Goal: Task Accomplishment & Management: Complete application form

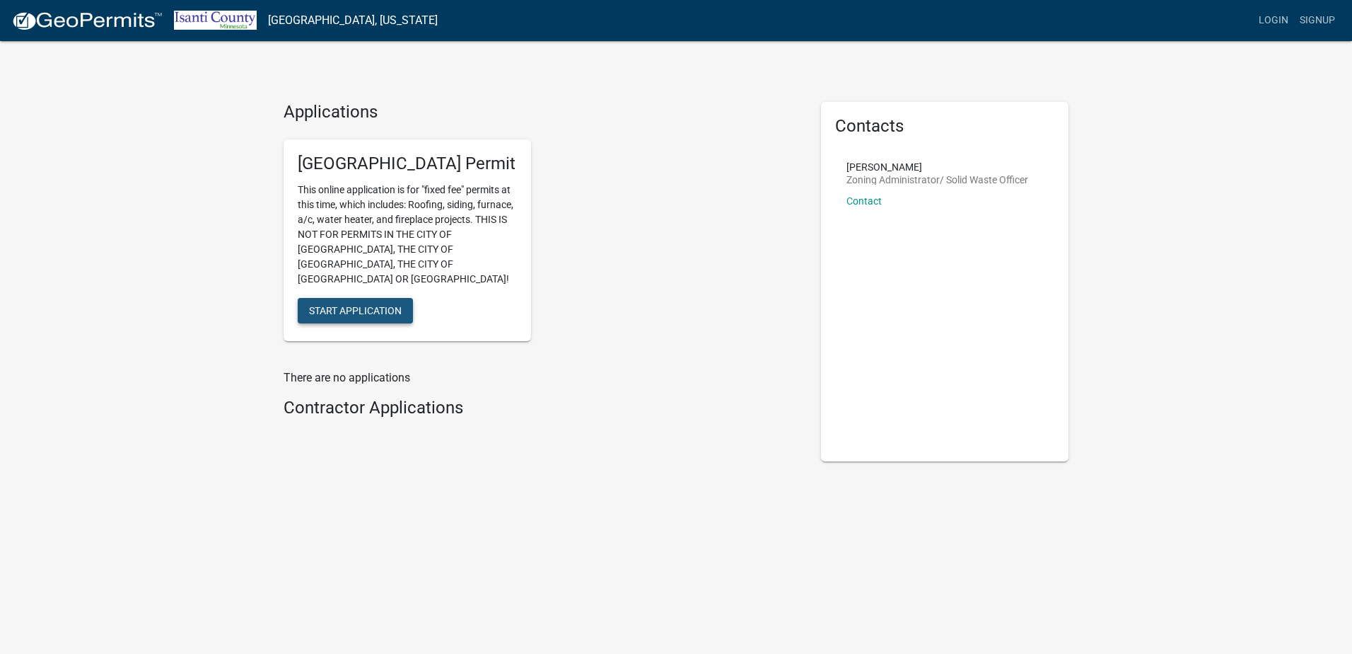
click at [357, 304] on span "Start Application" at bounding box center [355, 309] width 93 height 11
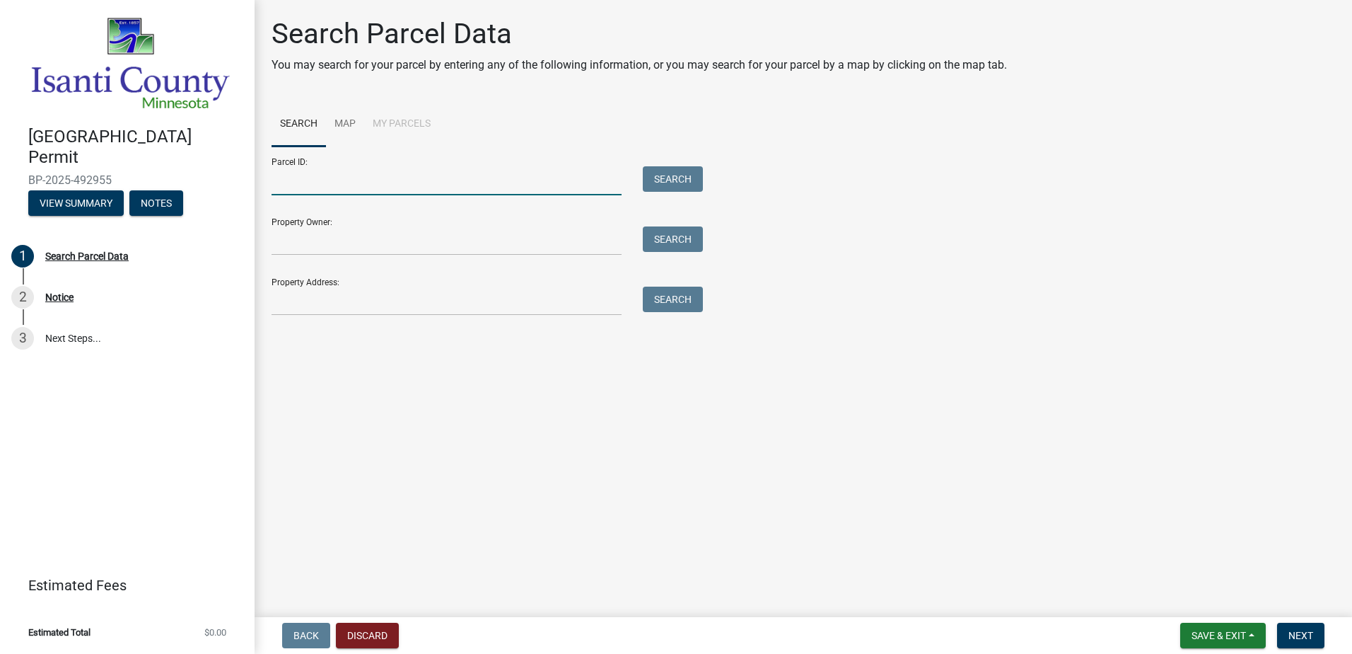
click at [410, 185] on input "Parcel ID:" at bounding box center [447, 180] width 350 height 29
paste input "[URL][DOMAIN_NAME]"
type input "[URL][DOMAIN_NAME]"
click at [539, 177] on input "[URL][DOMAIN_NAME]" at bounding box center [447, 180] width 350 height 29
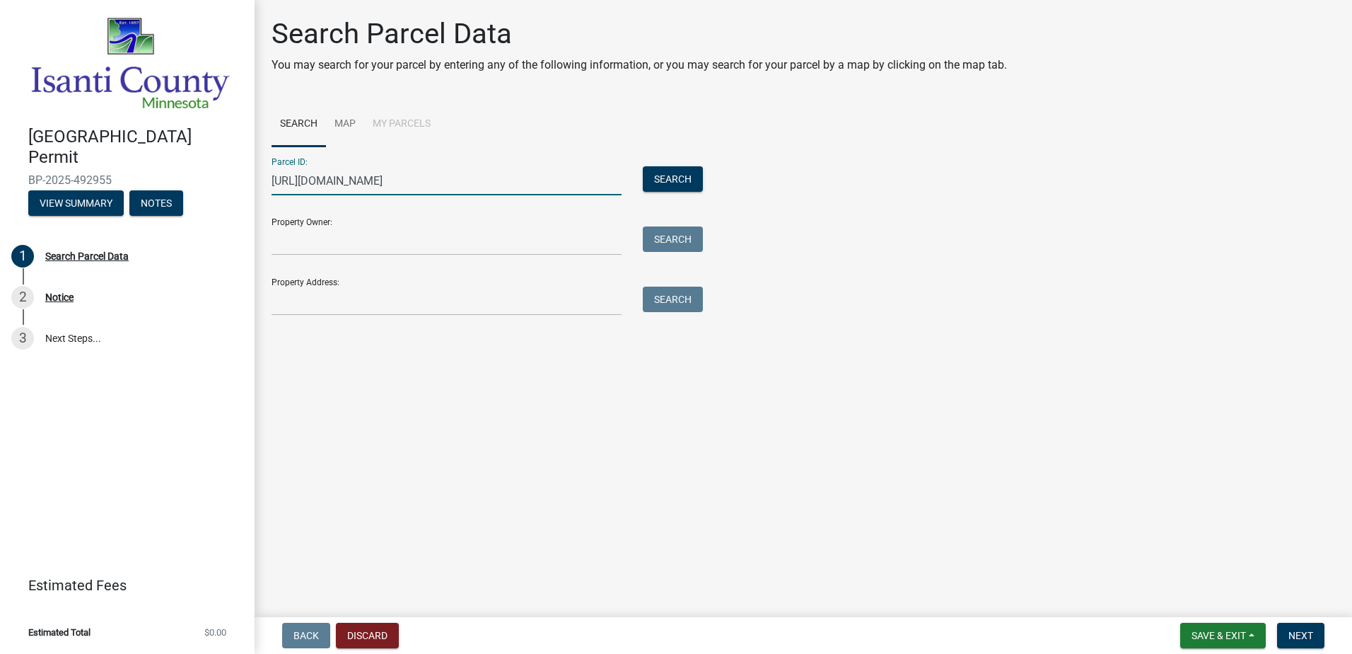
click at [539, 177] on input "[URL][DOMAIN_NAME]" at bounding box center [447, 180] width 350 height 29
paste input "07.012.0800"
type input "07.012.0800"
click at [664, 185] on button "Search" at bounding box center [673, 178] width 60 height 25
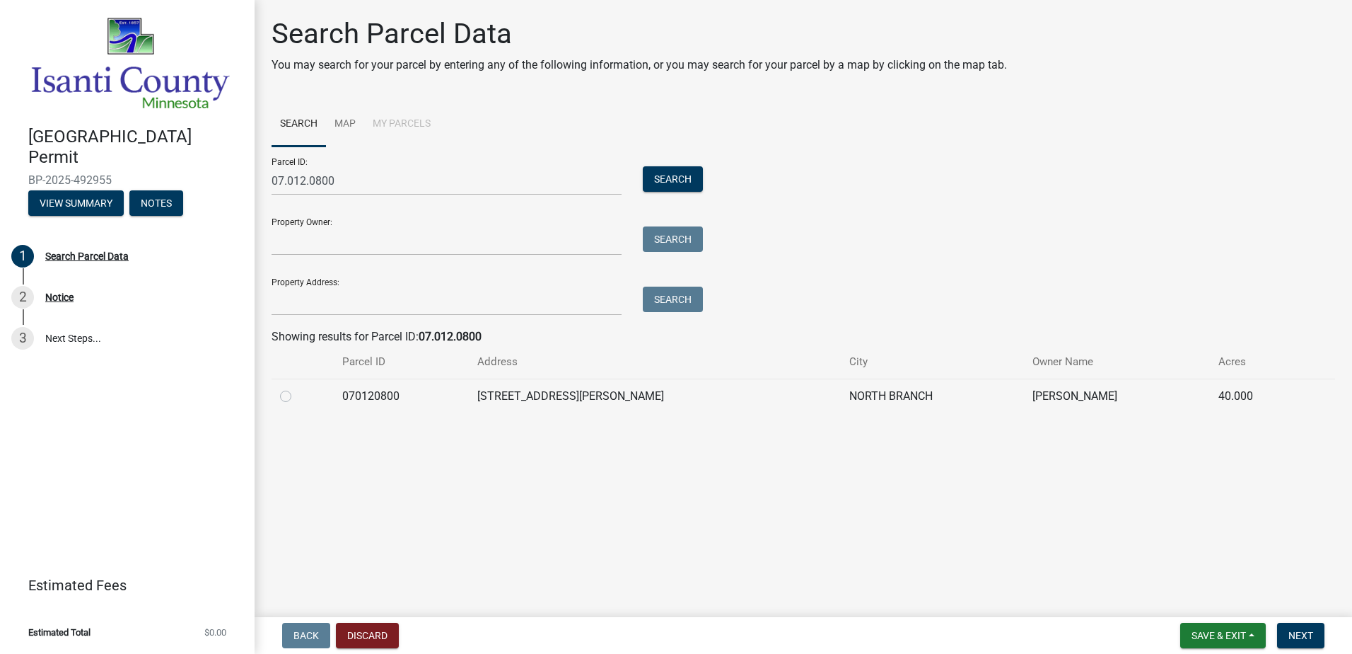
click at [297, 388] on label at bounding box center [297, 388] width 0 height 0
click at [297, 395] on input "radio" at bounding box center [301, 392] width 9 height 9
radio input "true"
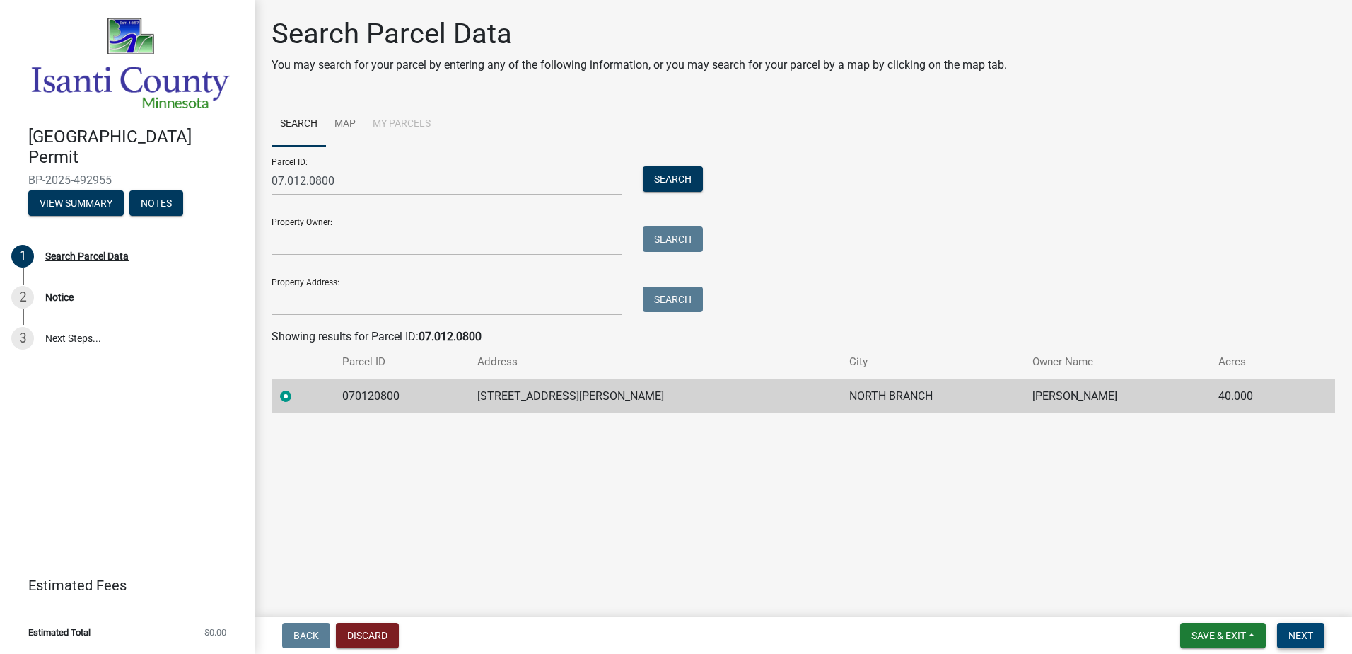
click at [1301, 633] on span "Next" at bounding box center [1301, 634] width 25 height 11
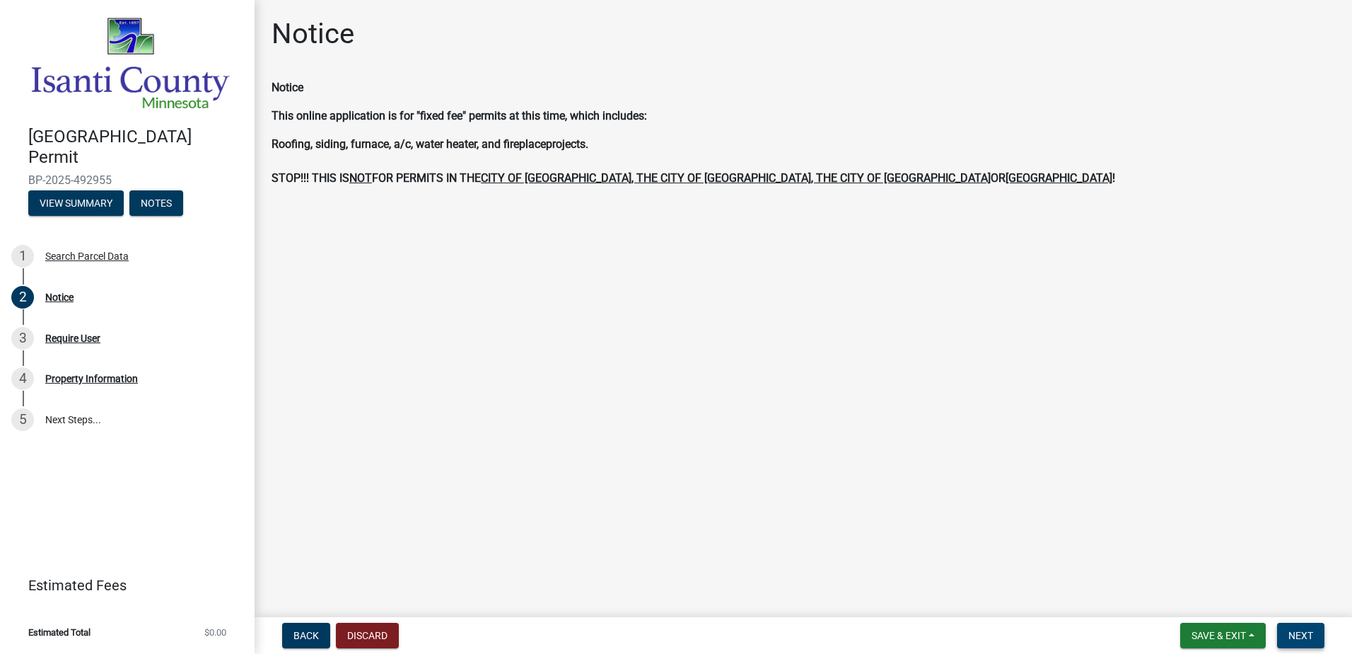
click at [1312, 632] on span "Next" at bounding box center [1301, 634] width 25 height 11
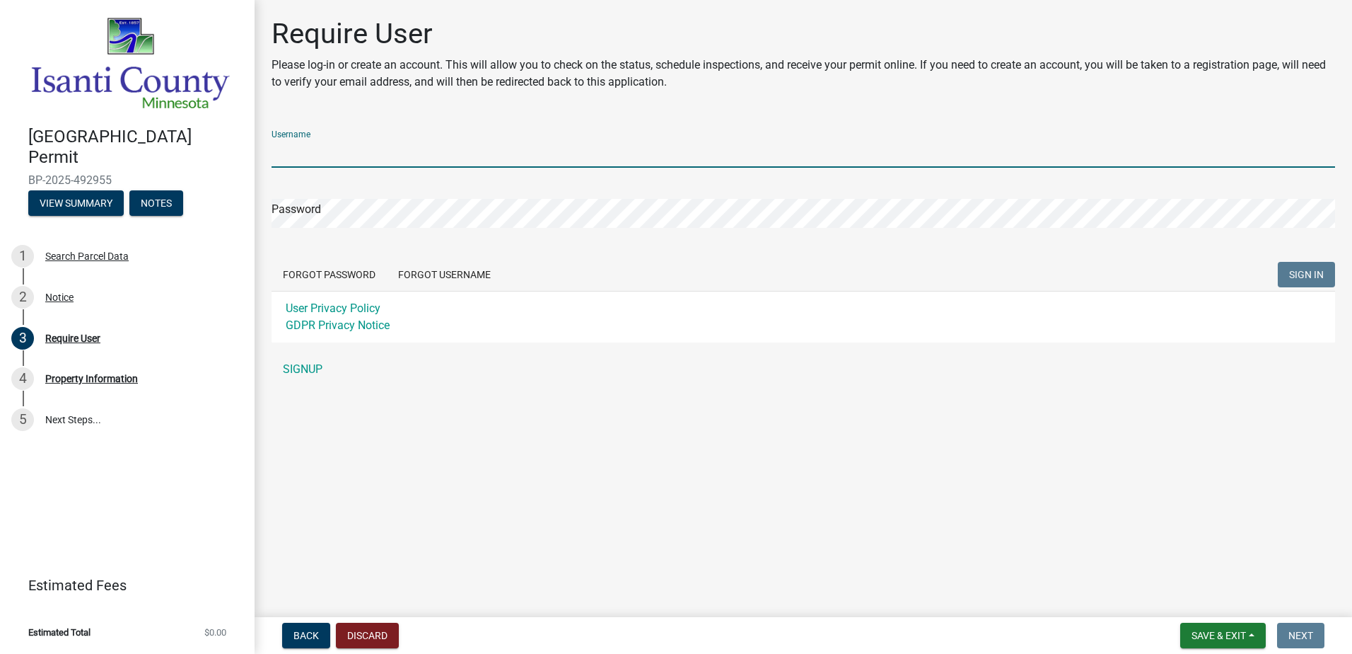
click at [335, 146] on input "Username" at bounding box center [804, 153] width 1064 height 29
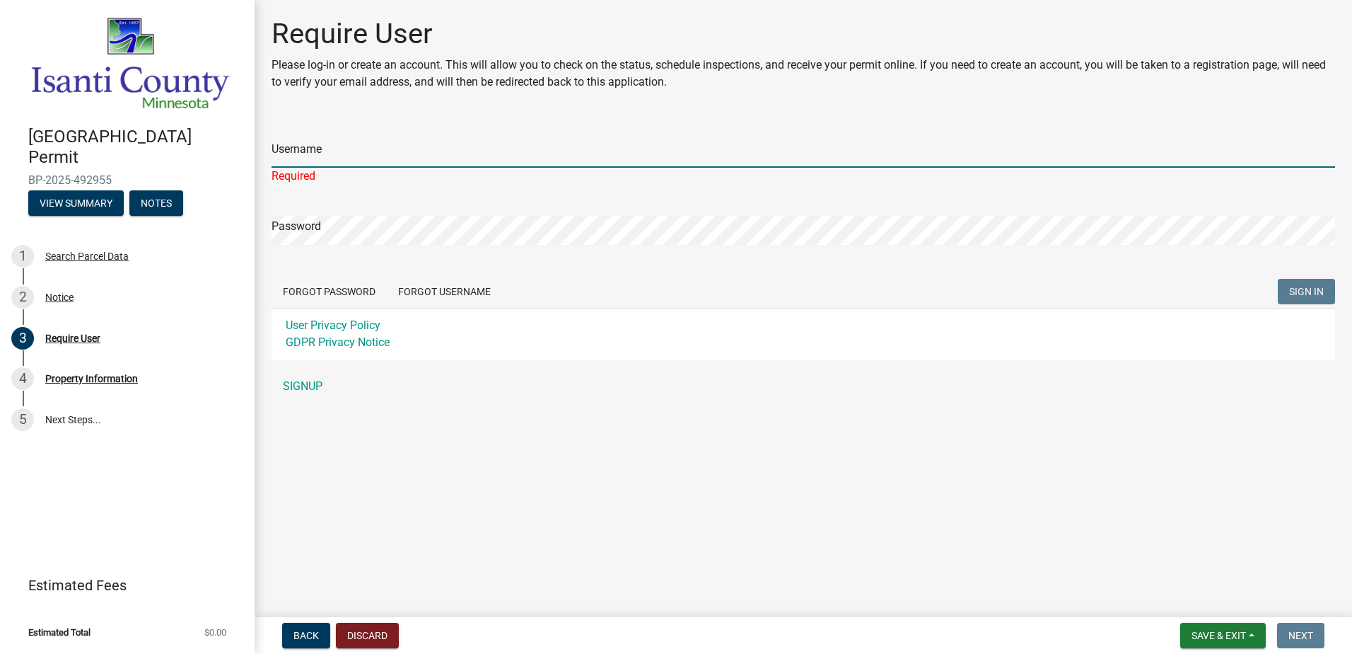
click at [336, 151] on input "Username" at bounding box center [804, 153] width 1064 height 29
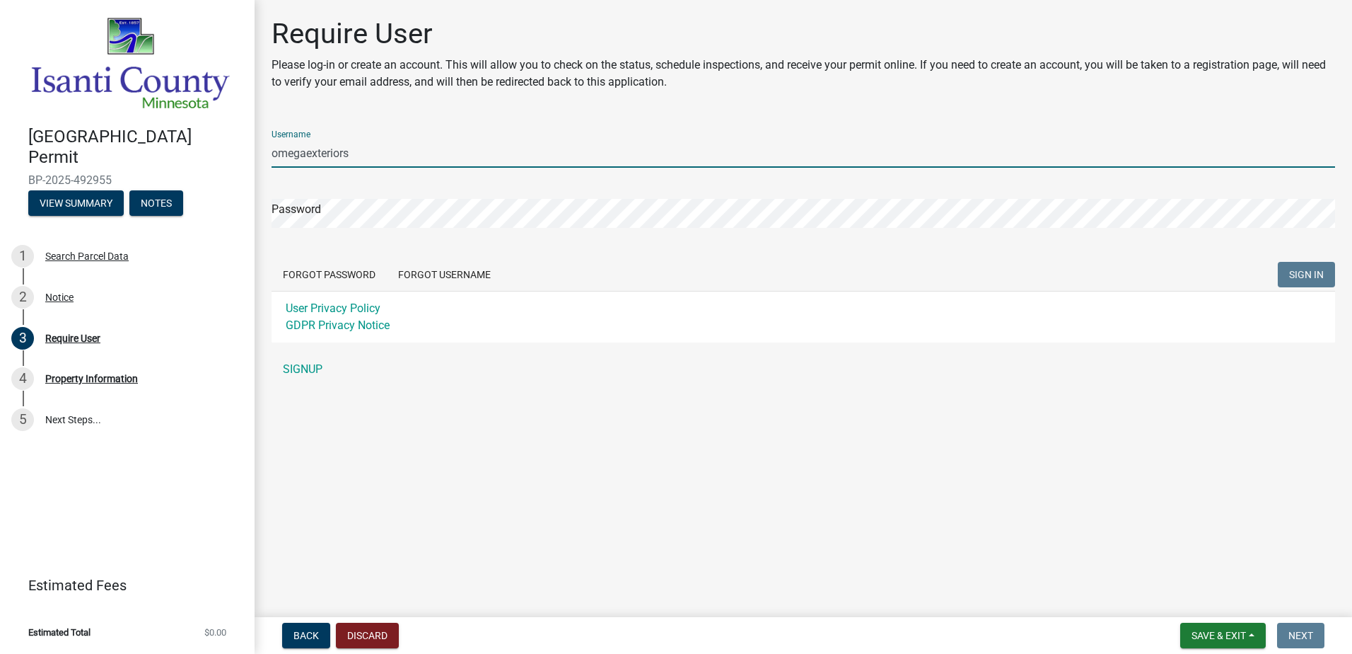
type input "omegaexteriors"
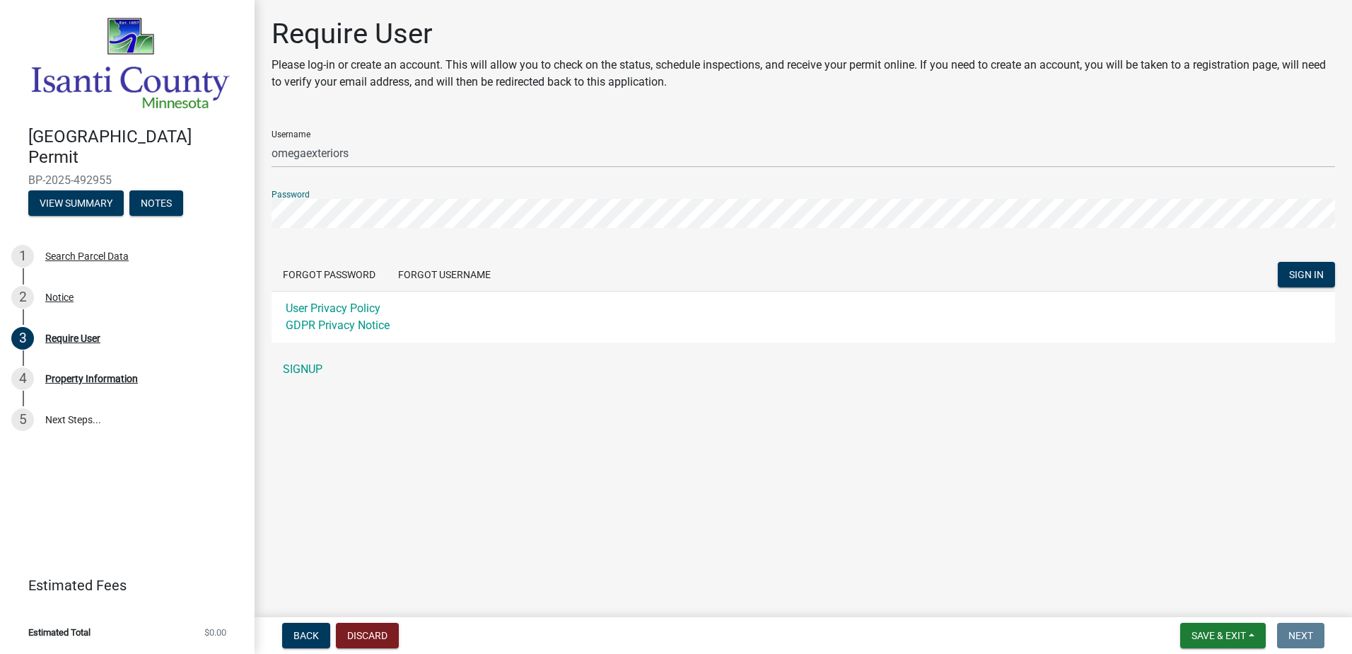
click at [1278, 262] on button "SIGN IN" at bounding box center [1306, 274] width 57 height 25
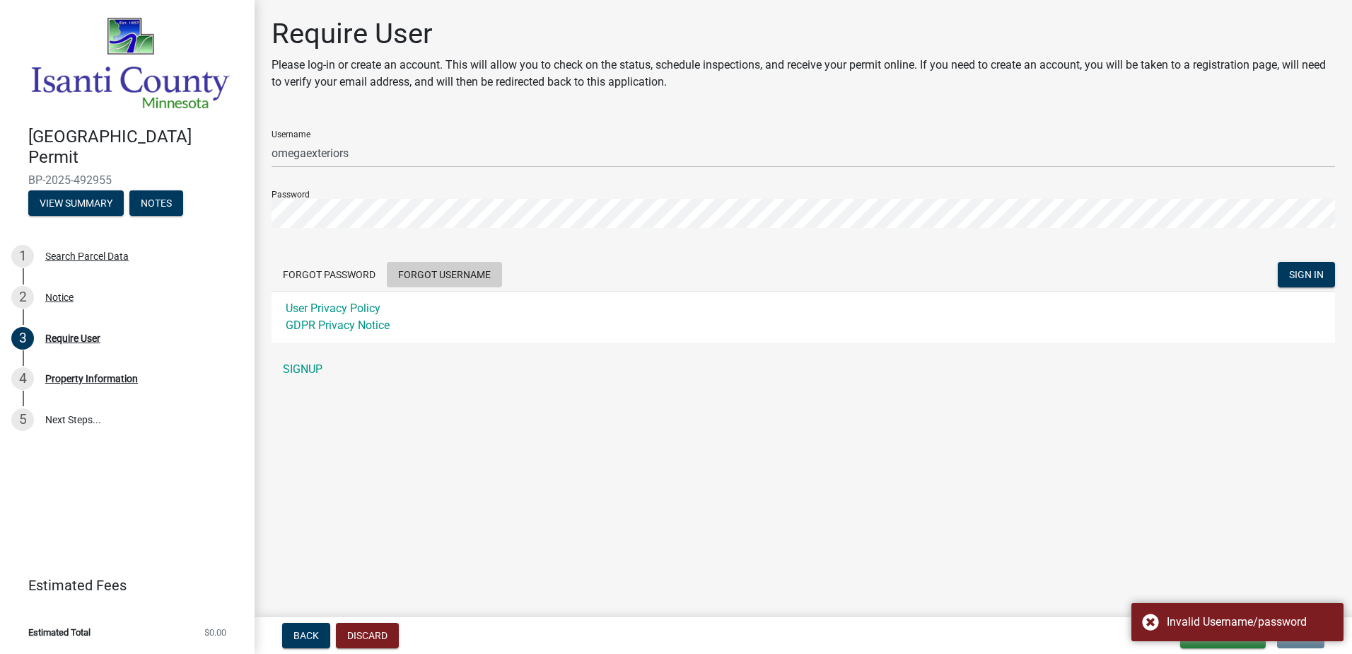
click at [425, 268] on button "Forgot Username" at bounding box center [444, 274] width 115 height 25
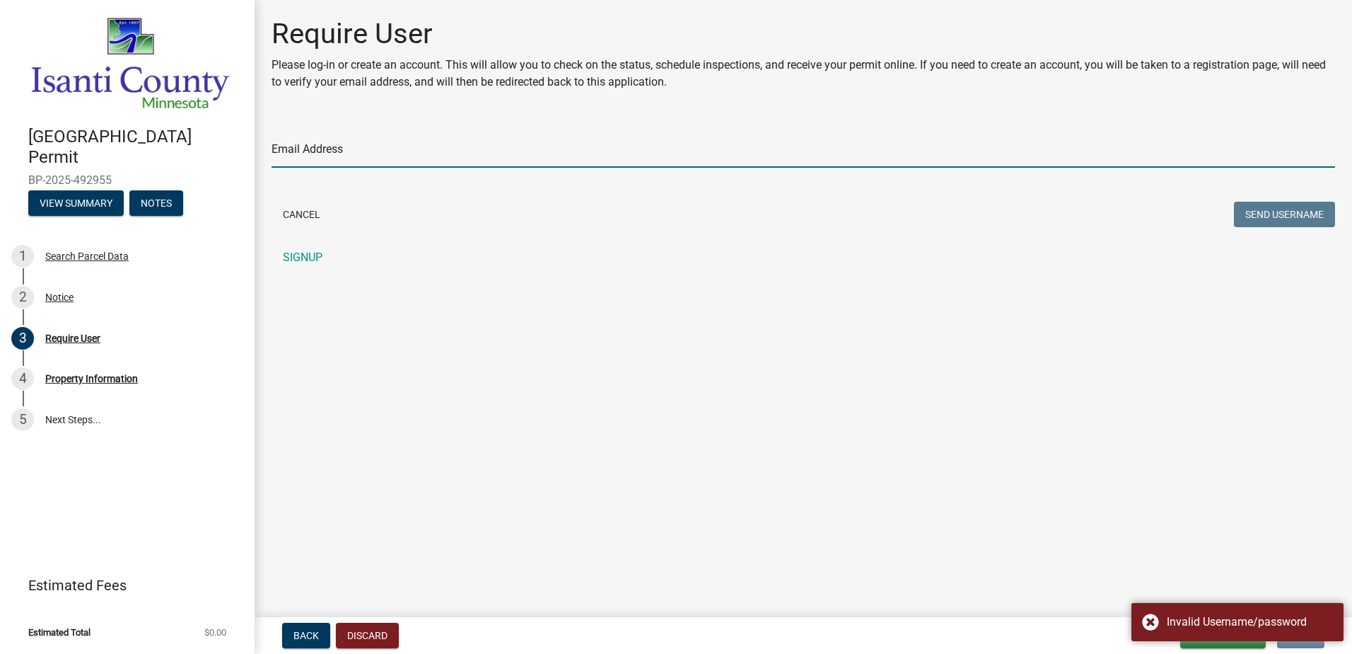
click at [334, 162] on input "Email Address" at bounding box center [804, 153] width 1064 height 29
type input "[EMAIL_ADDRESS][DOMAIN_NAME]"
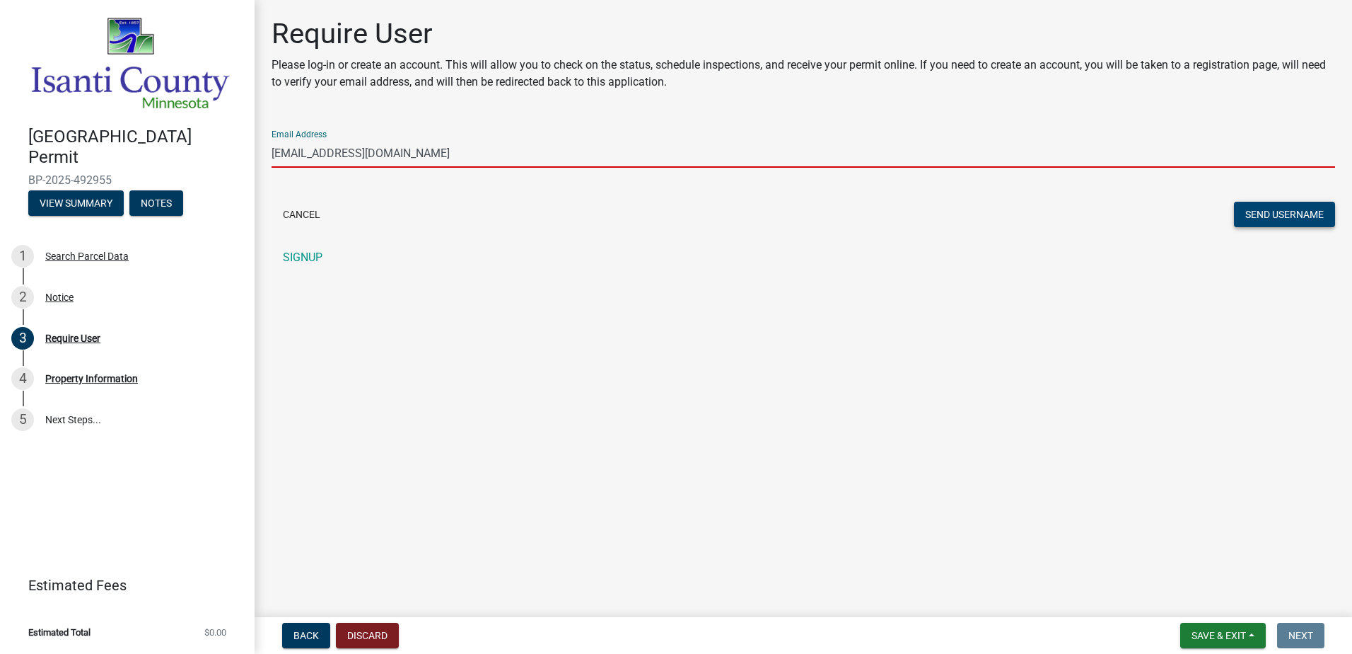
click at [1291, 212] on button "Send Username" at bounding box center [1284, 214] width 101 height 25
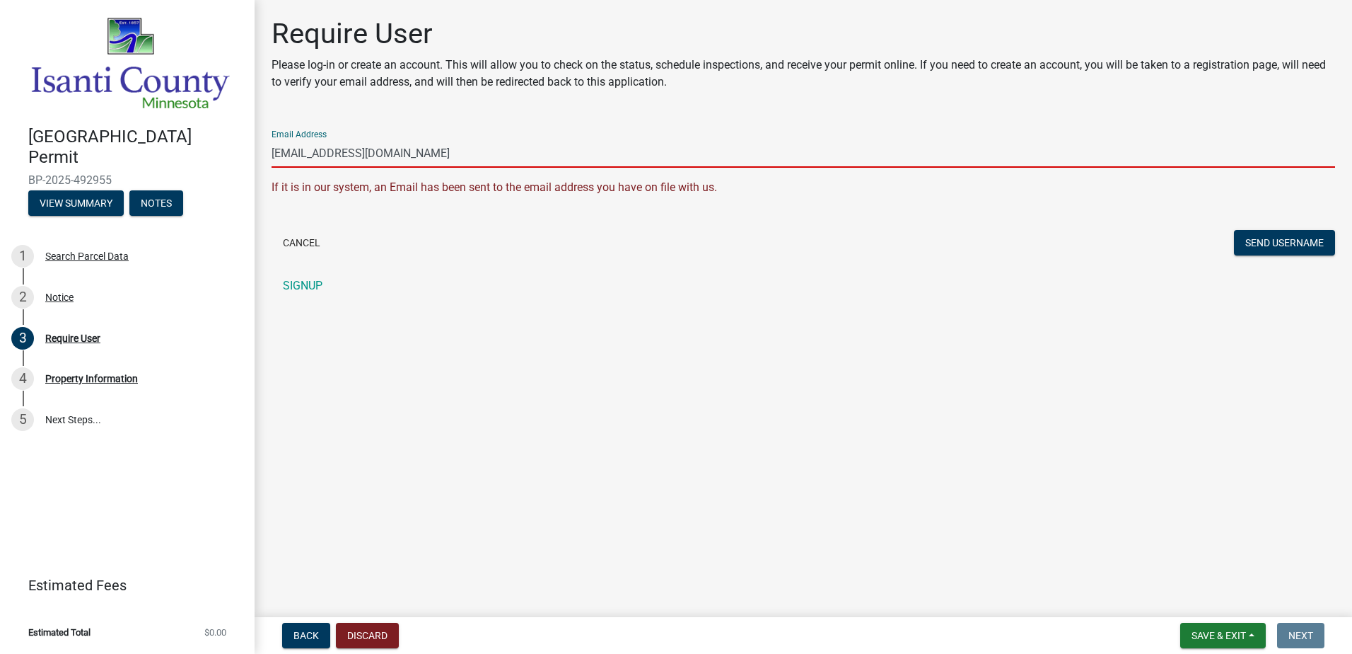
click at [415, 147] on input "[EMAIL_ADDRESS][DOMAIN_NAME]" at bounding box center [804, 153] width 1064 height 29
click at [590, 147] on input "[EMAIL_ADDRESS][DOMAIN_NAME]" at bounding box center [804, 153] width 1064 height 29
click at [396, 373] on main "Require User Please log-in or create an account. This will allow you to check o…" at bounding box center [804, 305] width 1098 height 611
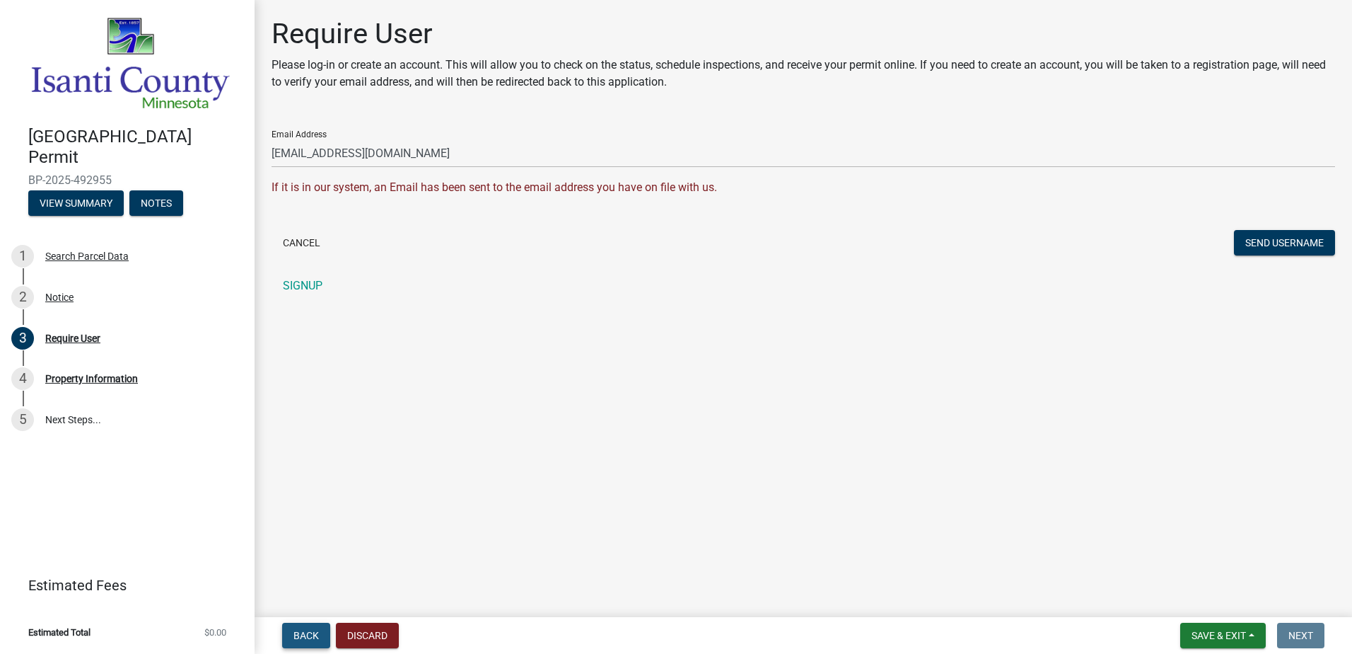
click at [320, 623] on button "Back" at bounding box center [306, 634] width 48 height 25
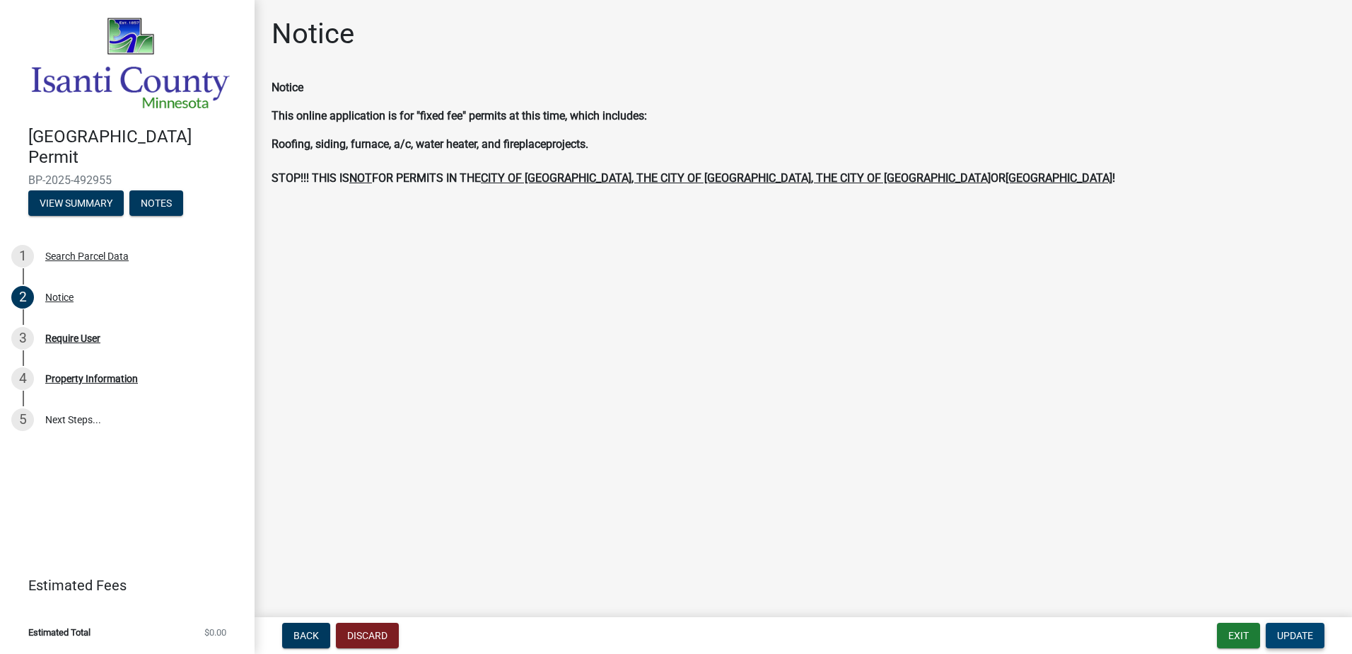
click at [1289, 635] on span "Update" at bounding box center [1295, 634] width 36 height 11
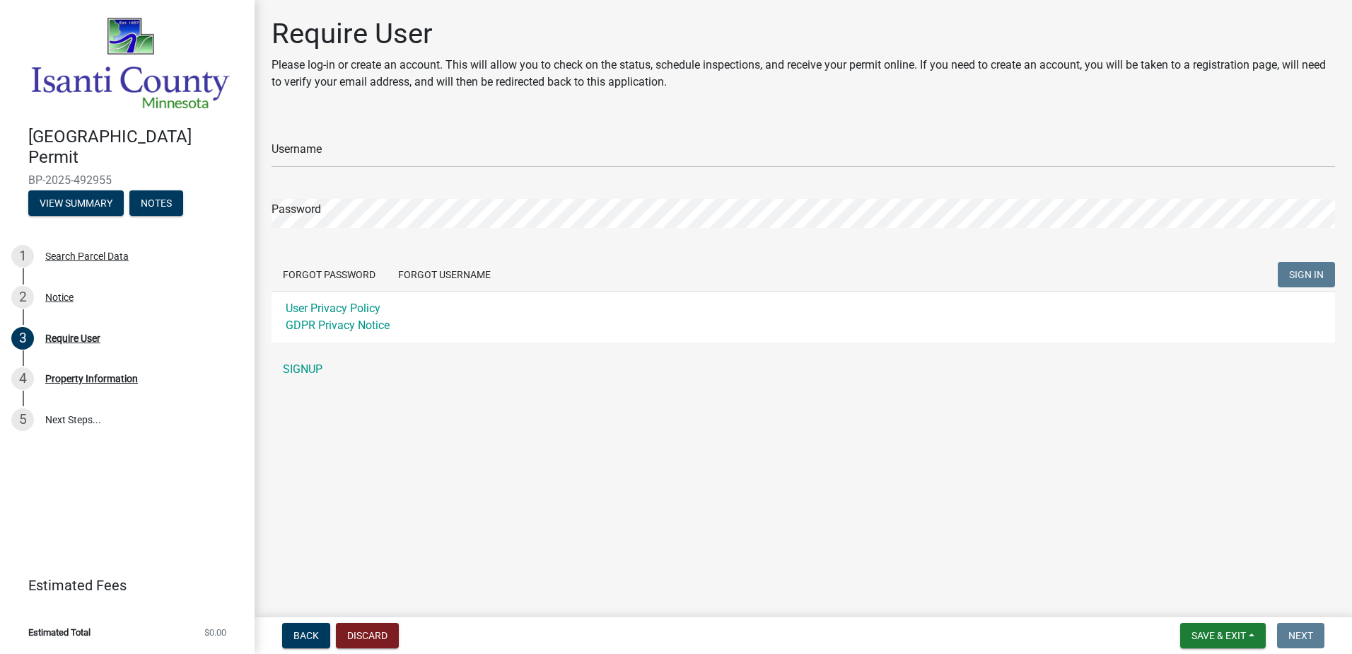
click at [319, 168] on form "Username Password Forgot Password Forgot Username SIGN IN User Privacy Policy G…" at bounding box center [804, 230] width 1064 height 223
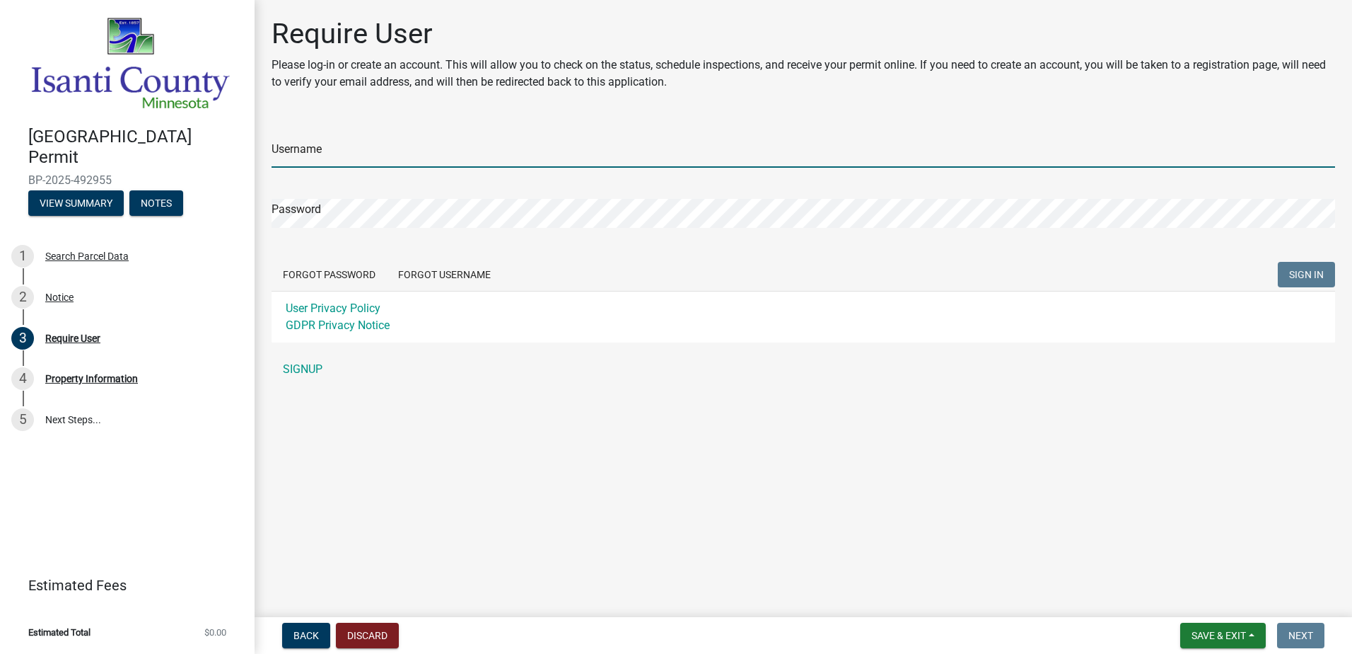
click at [325, 158] on input "Username" at bounding box center [804, 153] width 1064 height 29
click at [354, 153] on input "omegaexteriors" at bounding box center [804, 153] width 1064 height 29
type input "[EMAIL_ADDRESS][DOMAIN_NAME]"
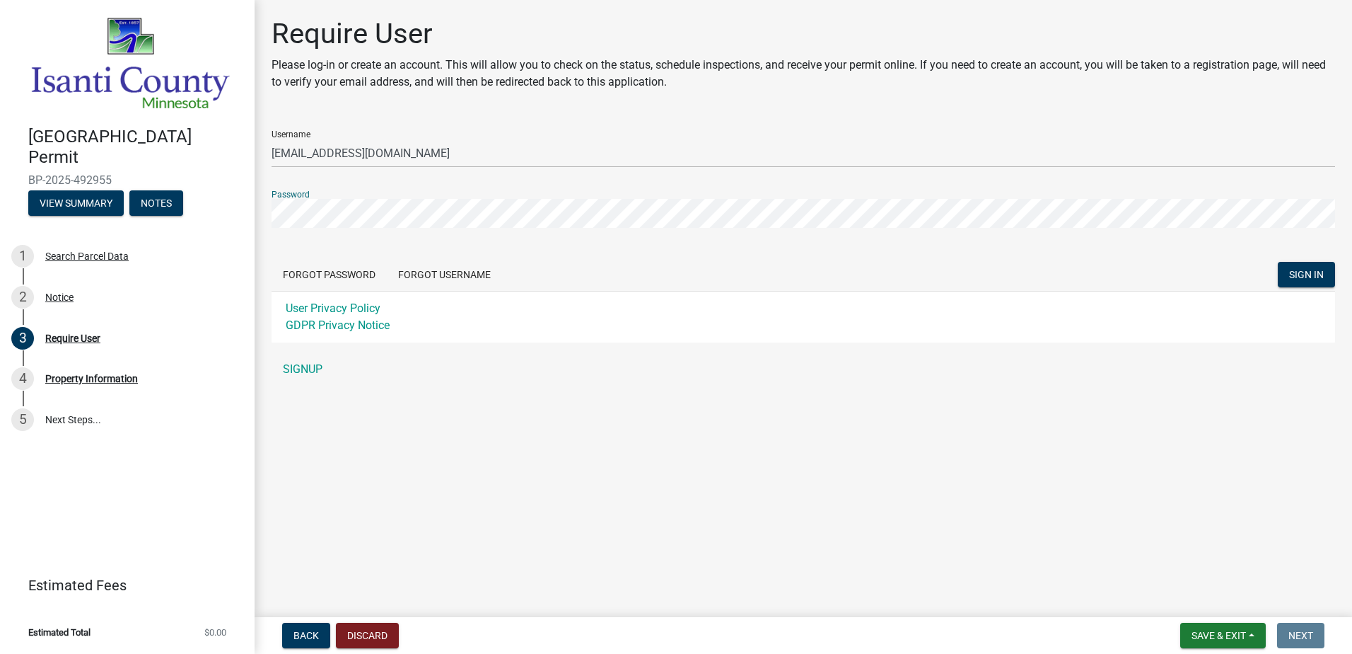
click at [1278, 262] on button "SIGN IN" at bounding box center [1306, 274] width 57 height 25
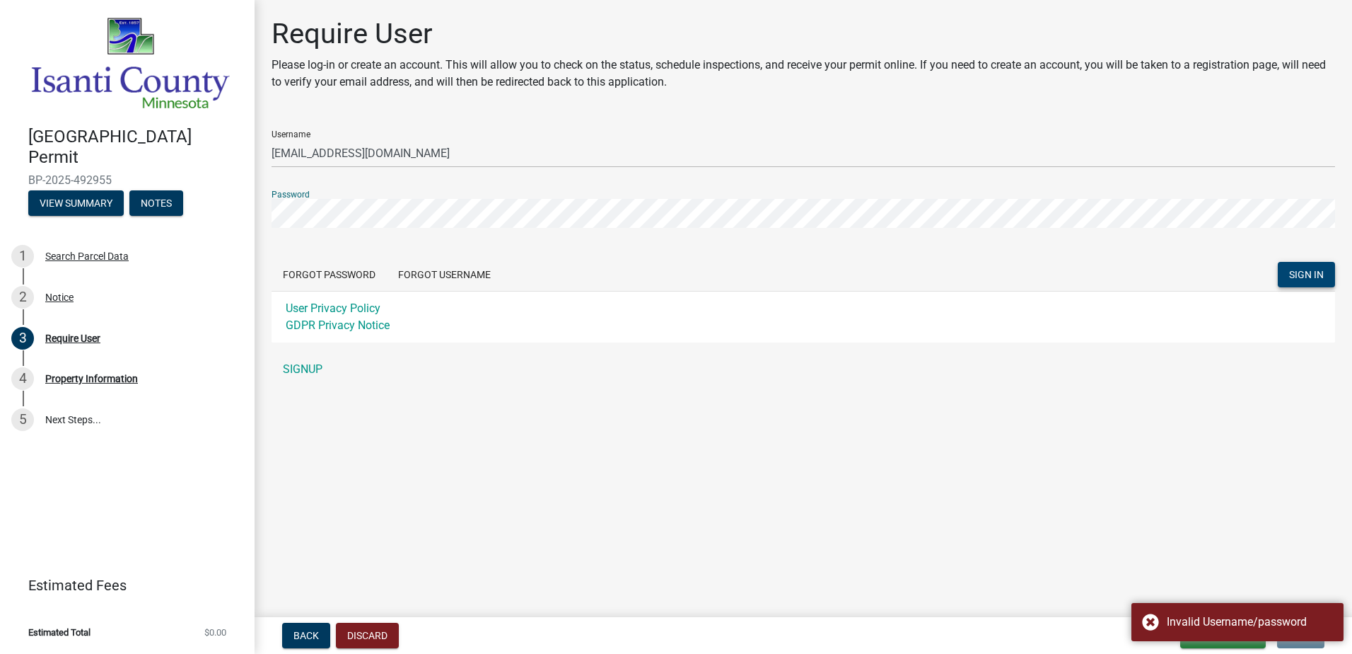
click at [1288, 266] on button "SIGN IN" at bounding box center [1306, 274] width 57 height 25
click at [361, 265] on button "Forgot Password" at bounding box center [329, 274] width 115 height 25
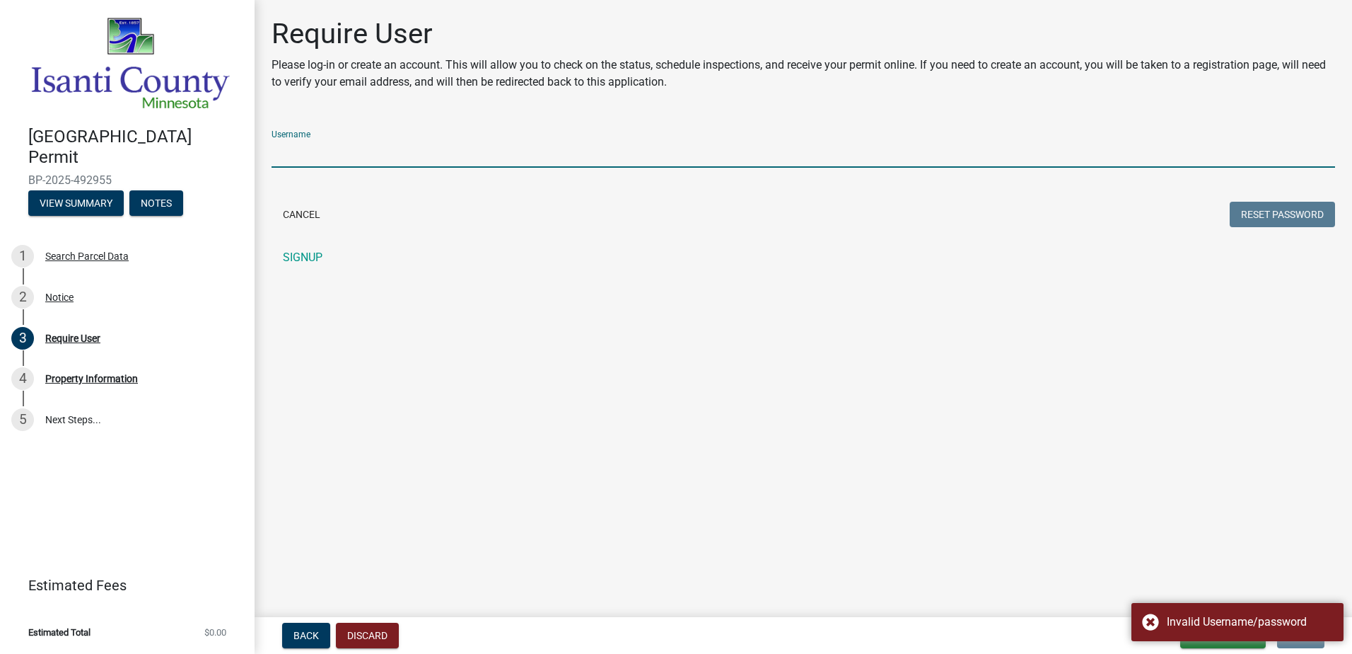
click at [335, 148] on input "Username" at bounding box center [804, 153] width 1064 height 29
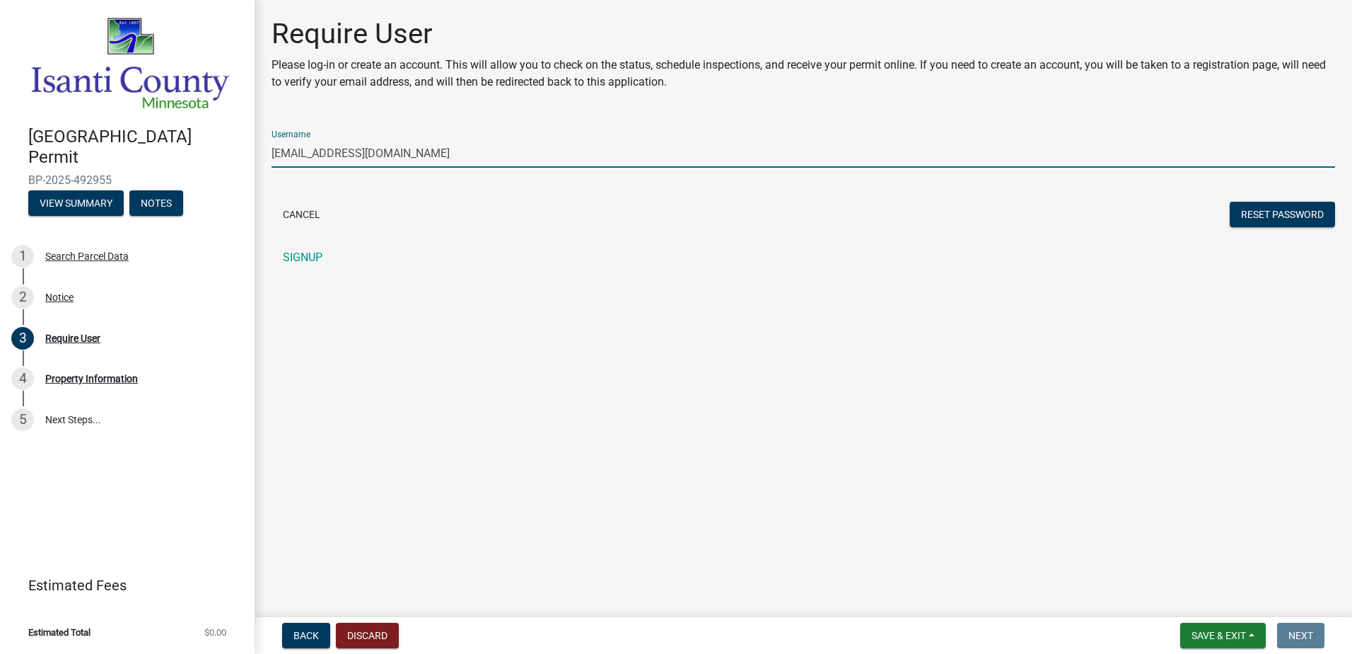
type input "[EMAIL_ADDRESS][DOMAIN_NAME]"
click at [1230, 202] on button "Reset Password" at bounding box center [1282, 214] width 105 height 25
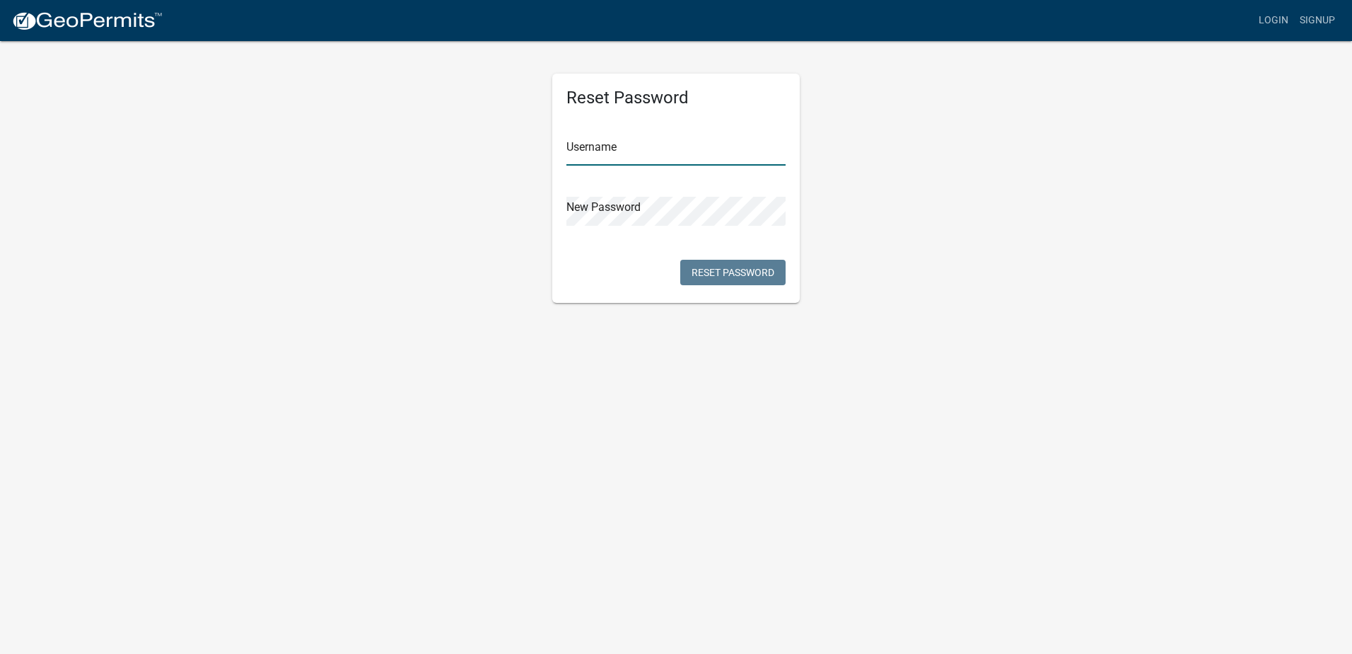
click at [680, 153] on input "text" at bounding box center [676, 151] width 219 height 29
type input "[EMAIL_ADDRESS][DOMAIN_NAME]"
click at [756, 277] on button "Reset Password" at bounding box center [732, 272] width 105 height 25
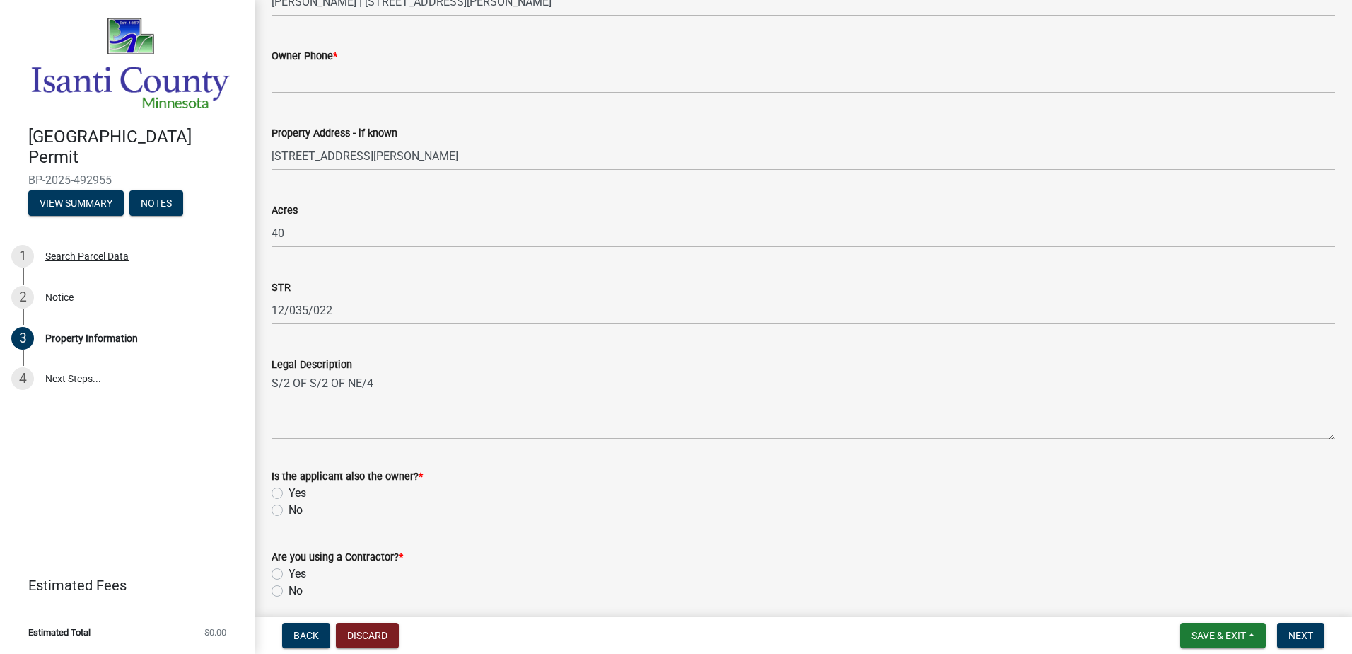
scroll to position [339, 0]
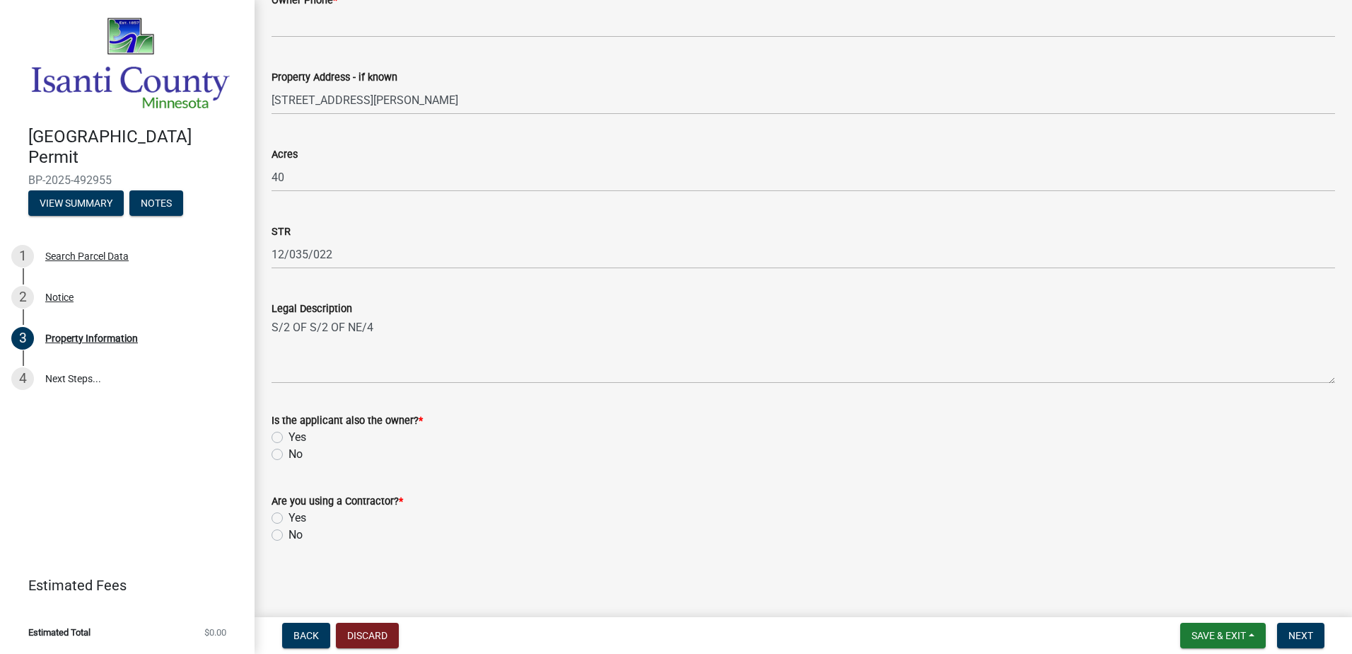
drag, startPoint x: 284, startPoint y: 447, endPoint x: 277, endPoint y: 451, distance: 8.5
click at [284, 447] on div "No" at bounding box center [804, 454] width 1064 height 17
click at [289, 451] on label "No" at bounding box center [296, 454] width 14 height 17
click at [289, 451] on input "No" at bounding box center [293, 450] width 9 height 9
radio input "true"
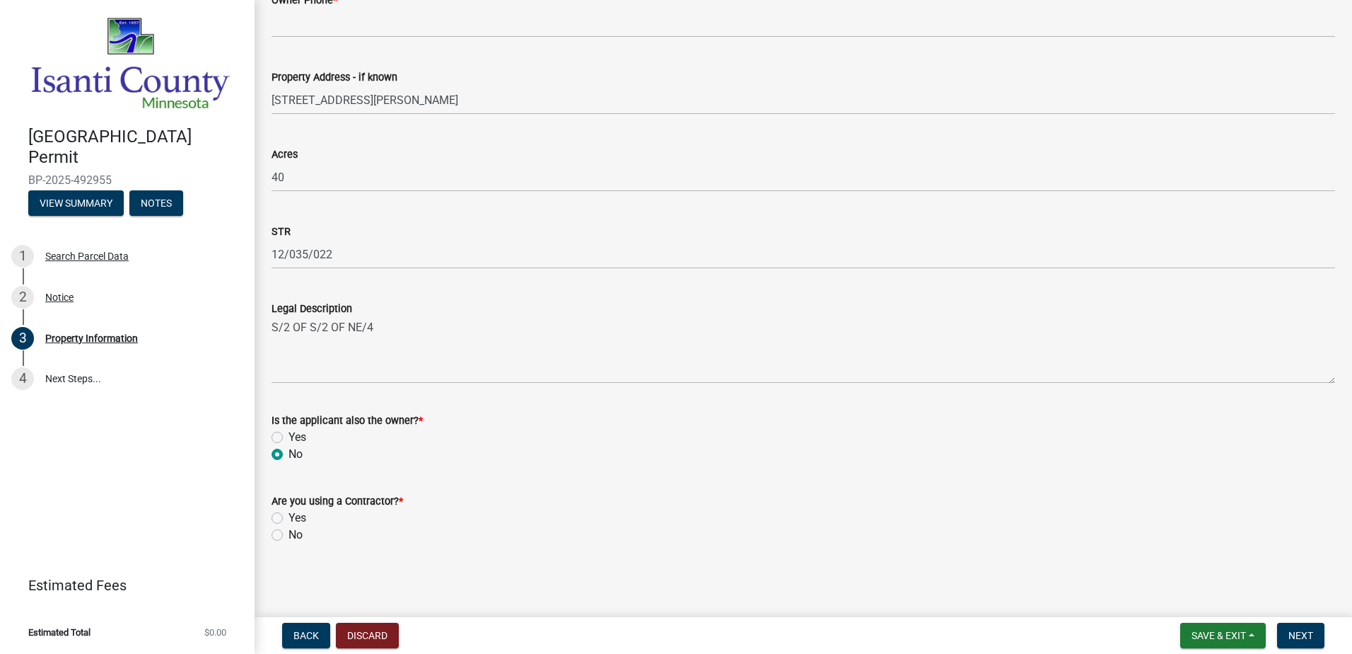
click at [289, 517] on label "Yes" at bounding box center [298, 517] width 18 height 17
click at [289, 517] on input "Yes" at bounding box center [293, 513] width 9 height 9
radio input "true"
click at [1288, 642] on button "Next" at bounding box center [1300, 634] width 47 height 25
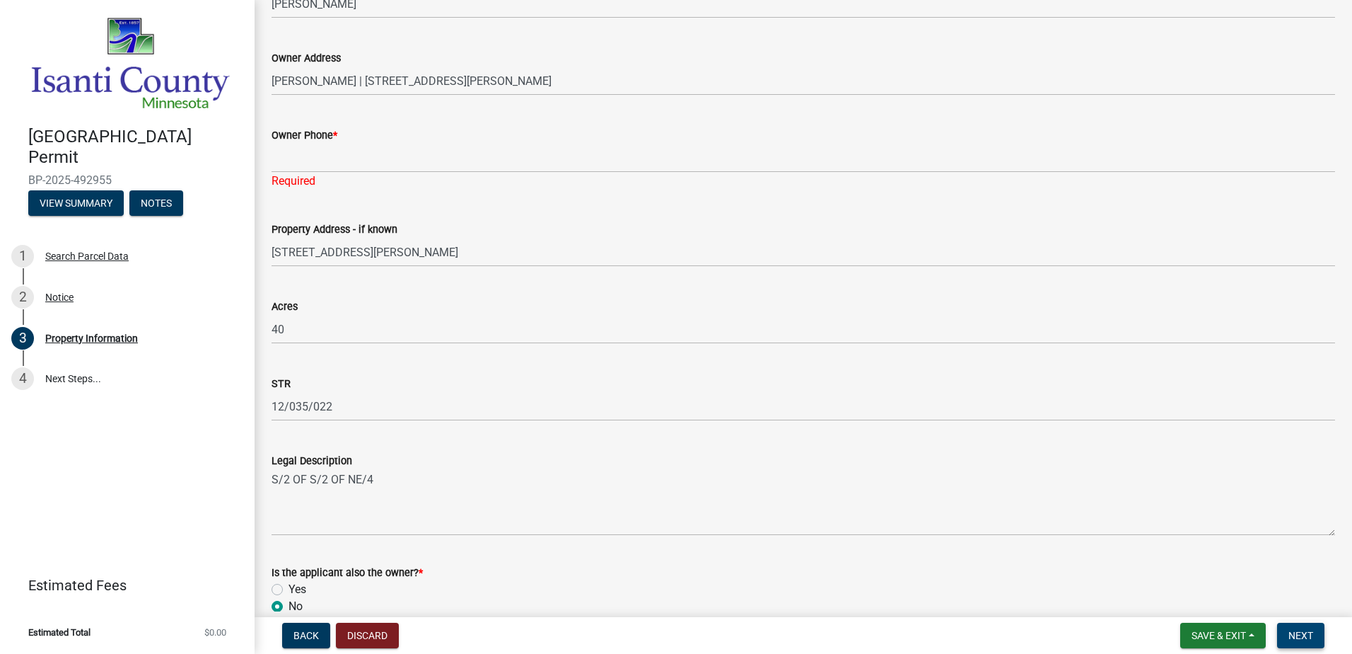
scroll to position [197, 0]
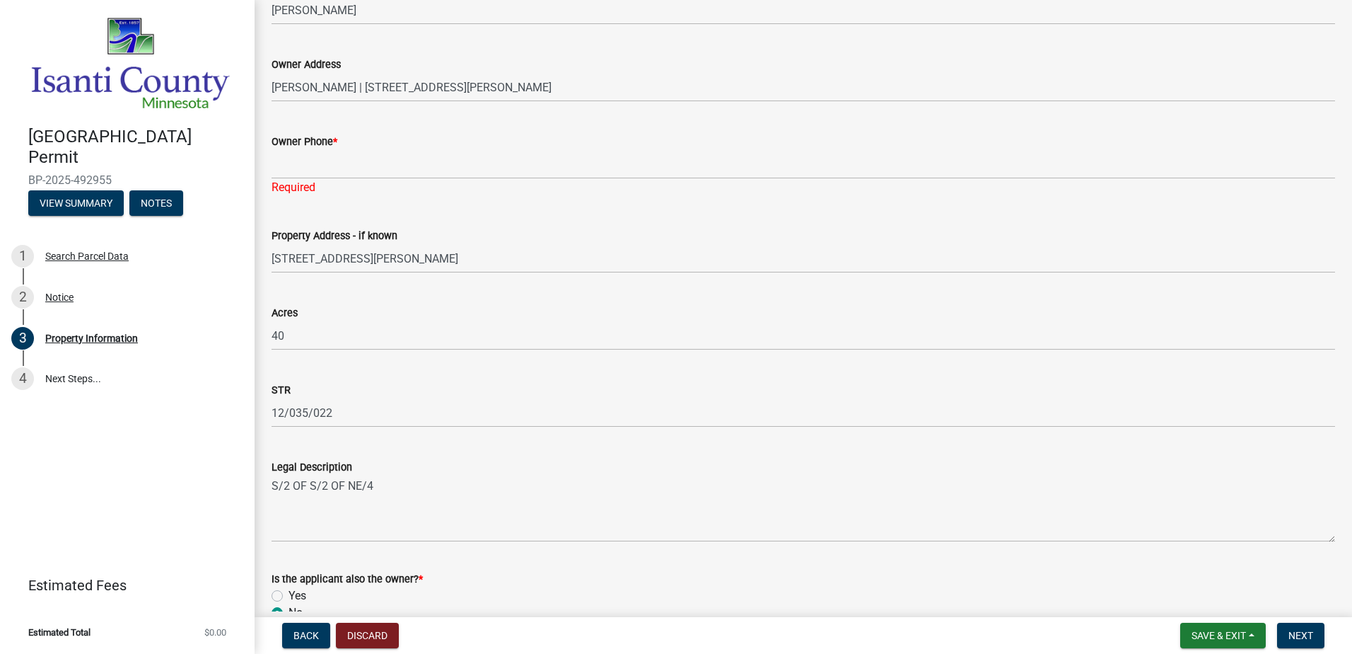
click at [412, 143] on div "Owner Phone *" at bounding box center [804, 141] width 1064 height 17
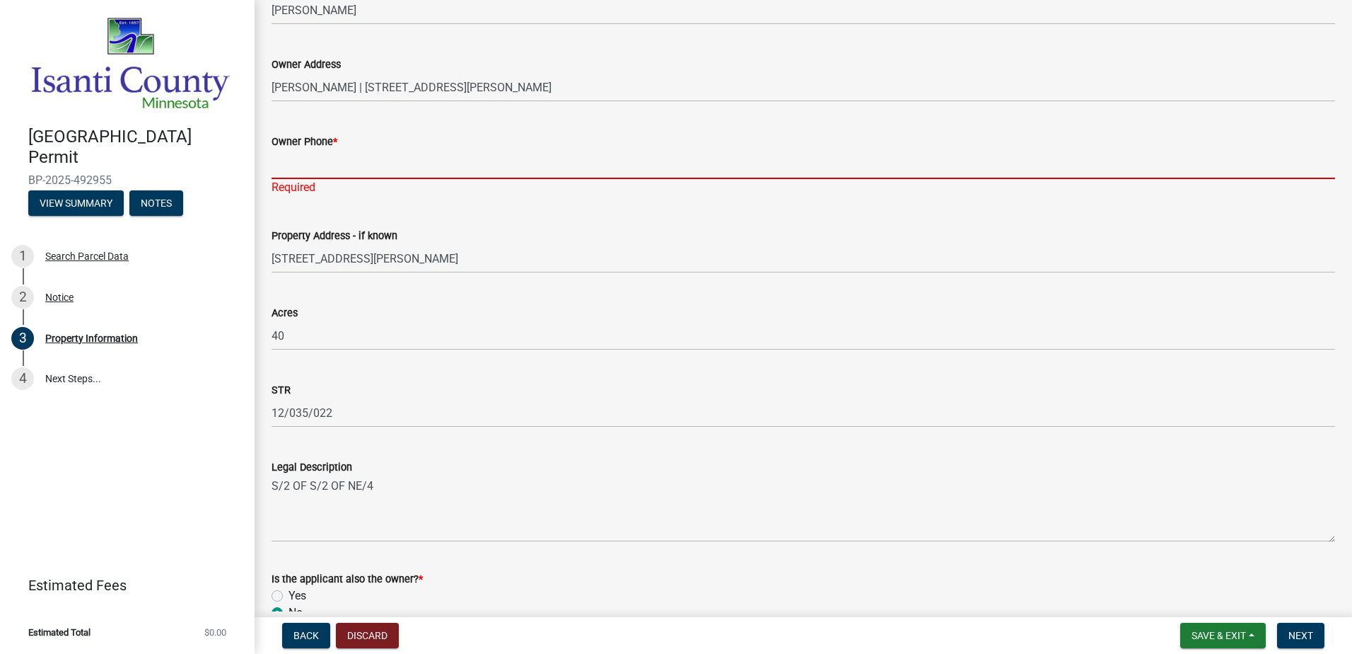
click at [406, 155] on input "Owner Phone *" at bounding box center [804, 164] width 1064 height 29
click at [498, 150] on input "Owner Phone *" at bounding box center [804, 164] width 1064 height 29
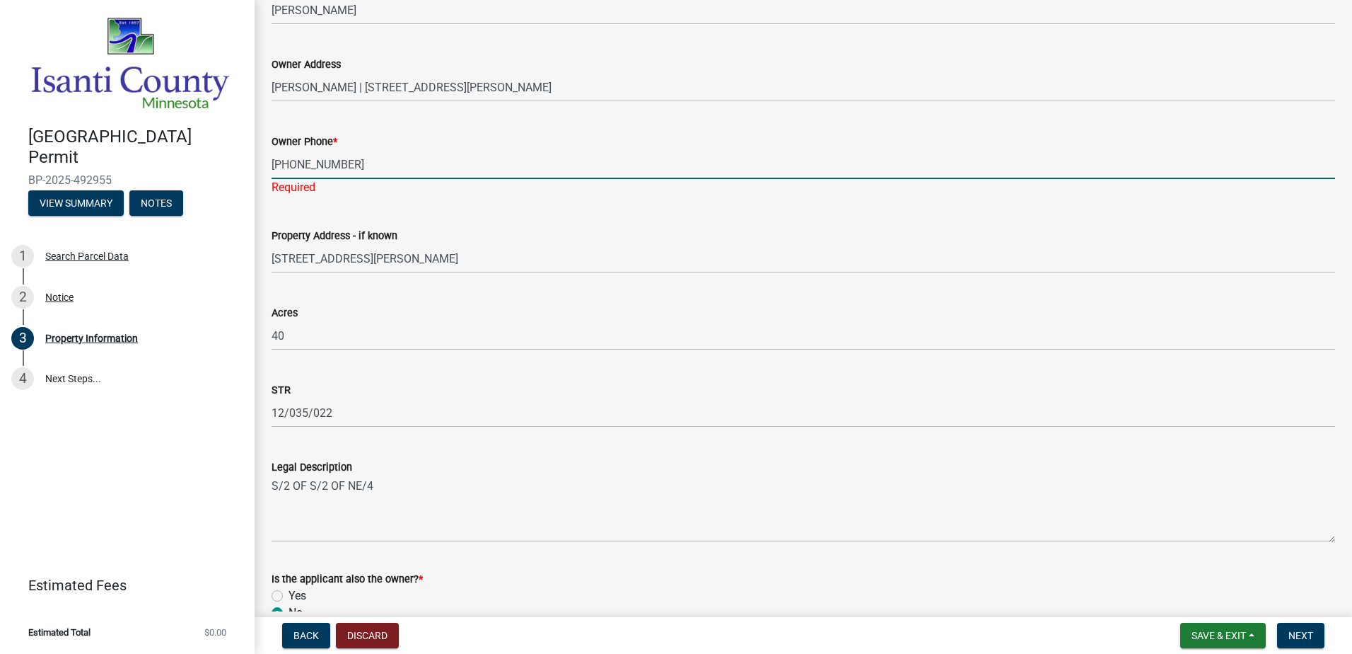
type input "651-235-2357"
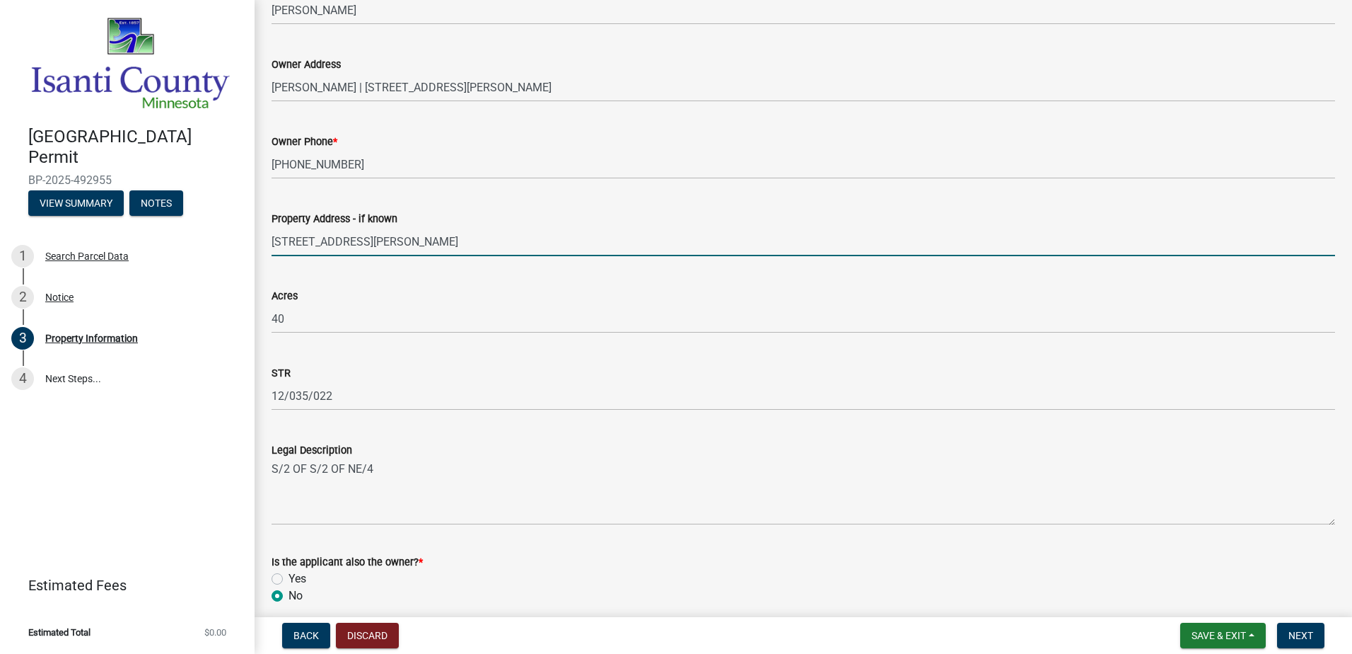
click at [617, 246] on input "[STREET_ADDRESS][PERSON_NAME]" at bounding box center [804, 241] width 1064 height 29
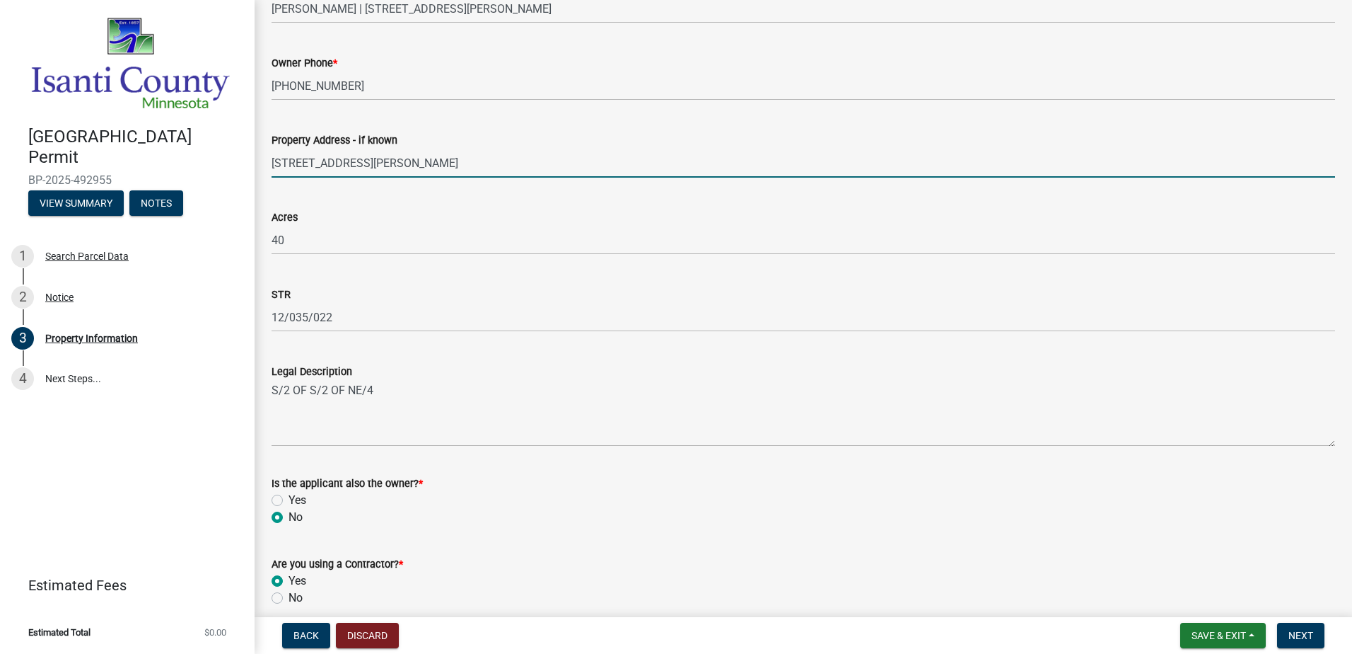
scroll to position [339, 0]
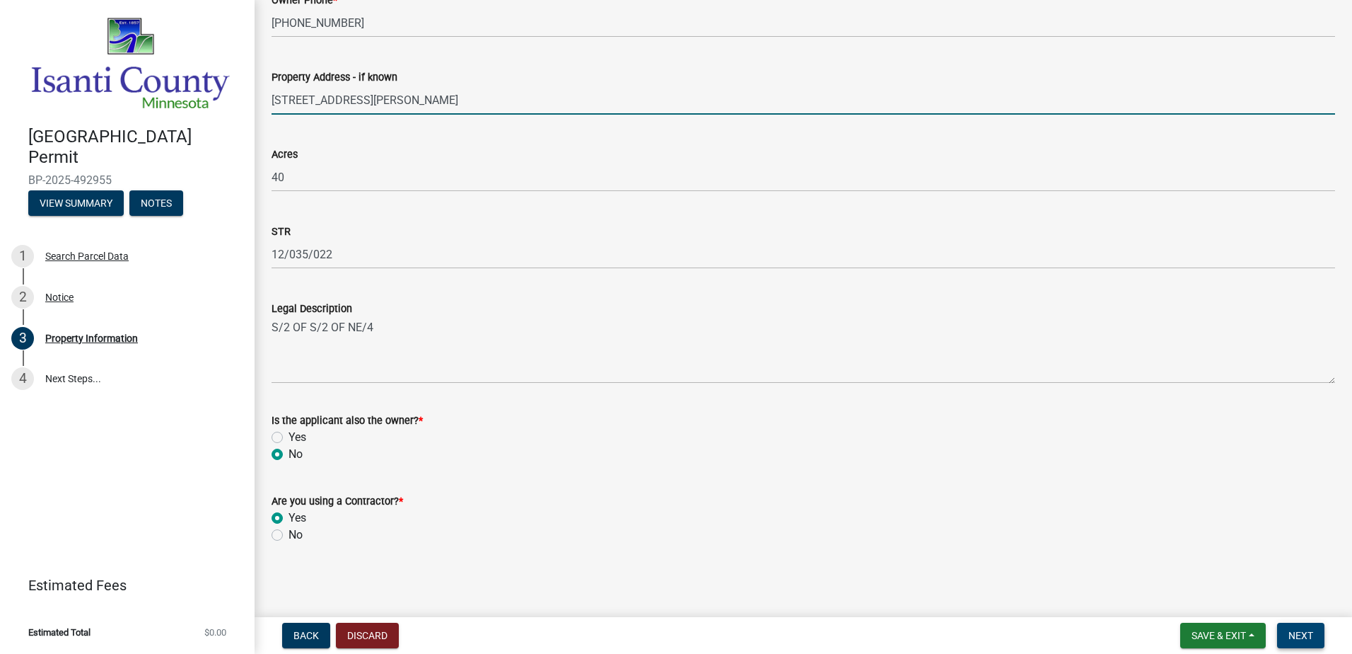
click at [1301, 624] on button "Next" at bounding box center [1300, 634] width 47 height 25
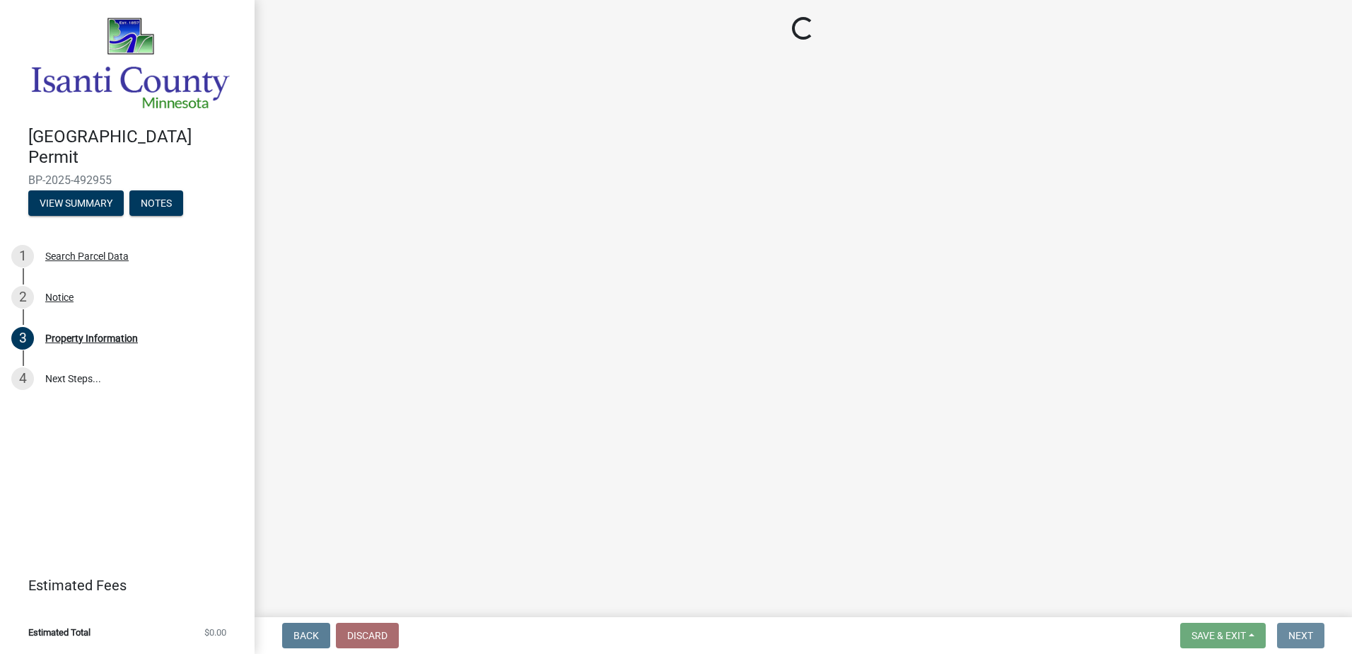
scroll to position [0, 0]
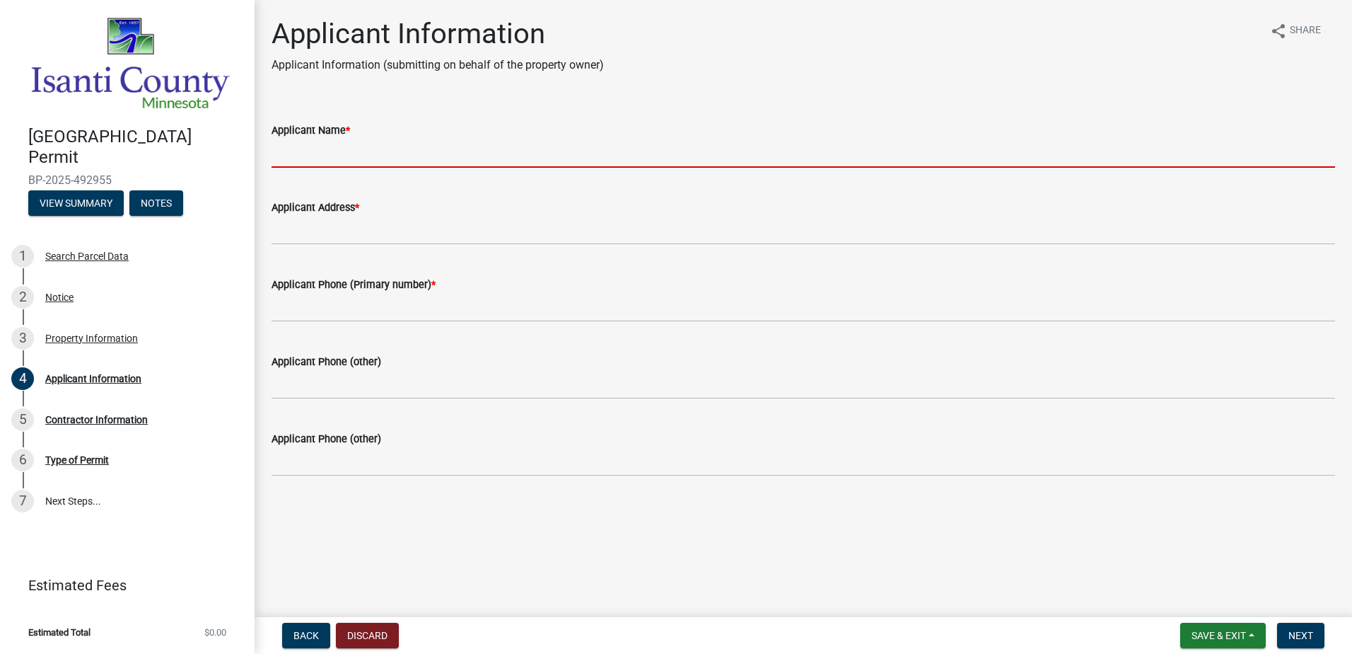
click at [895, 154] on input "Applicant Name *" at bounding box center [804, 153] width 1064 height 29
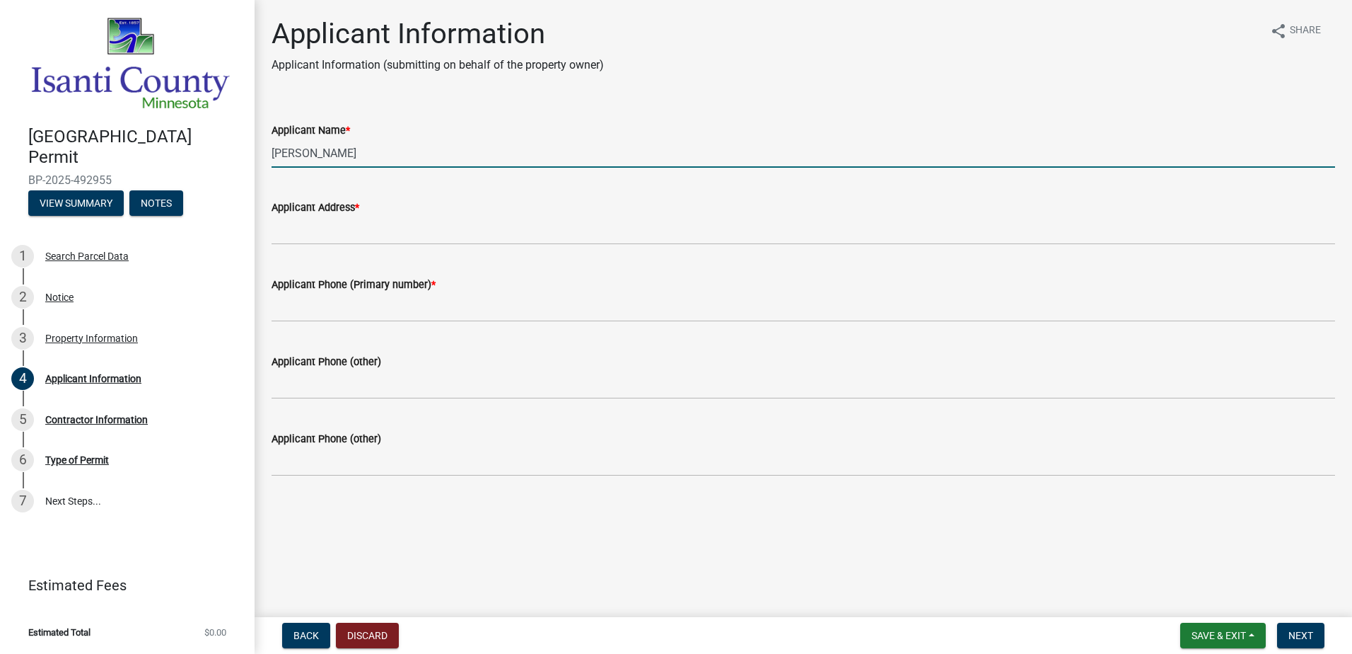
type input "Briana Carr"
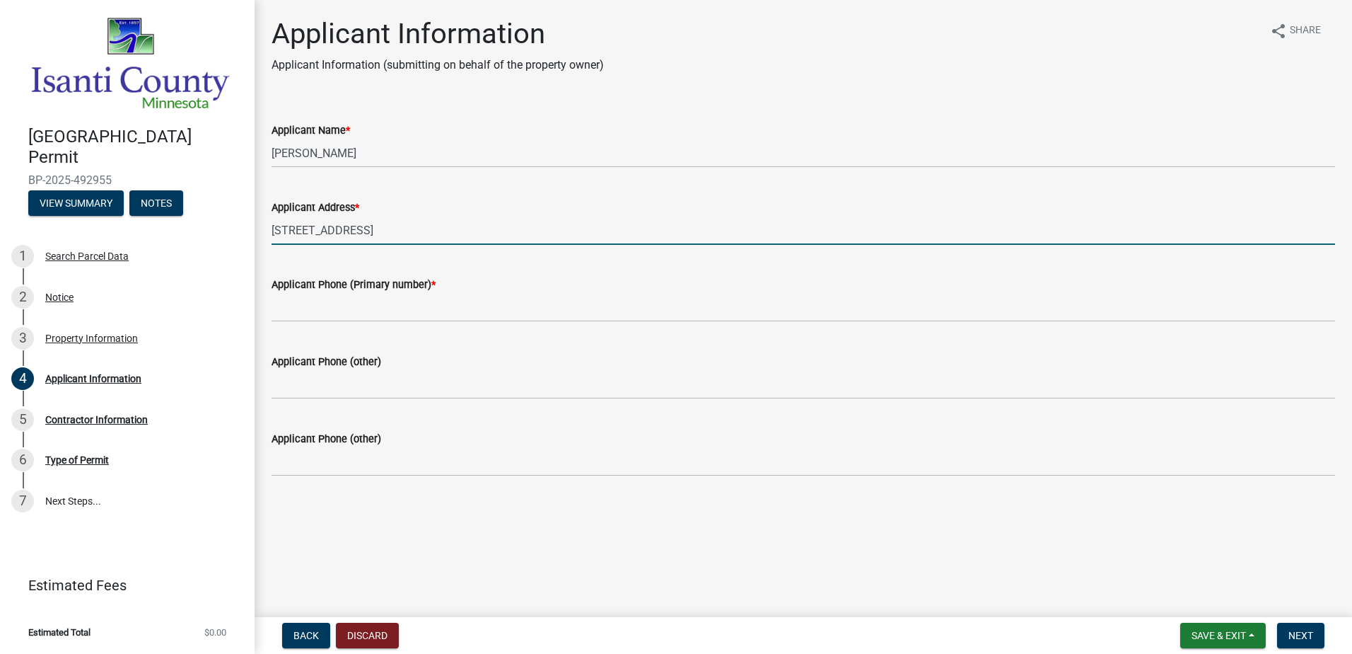
type input "821 3rd Street, Suite 1"
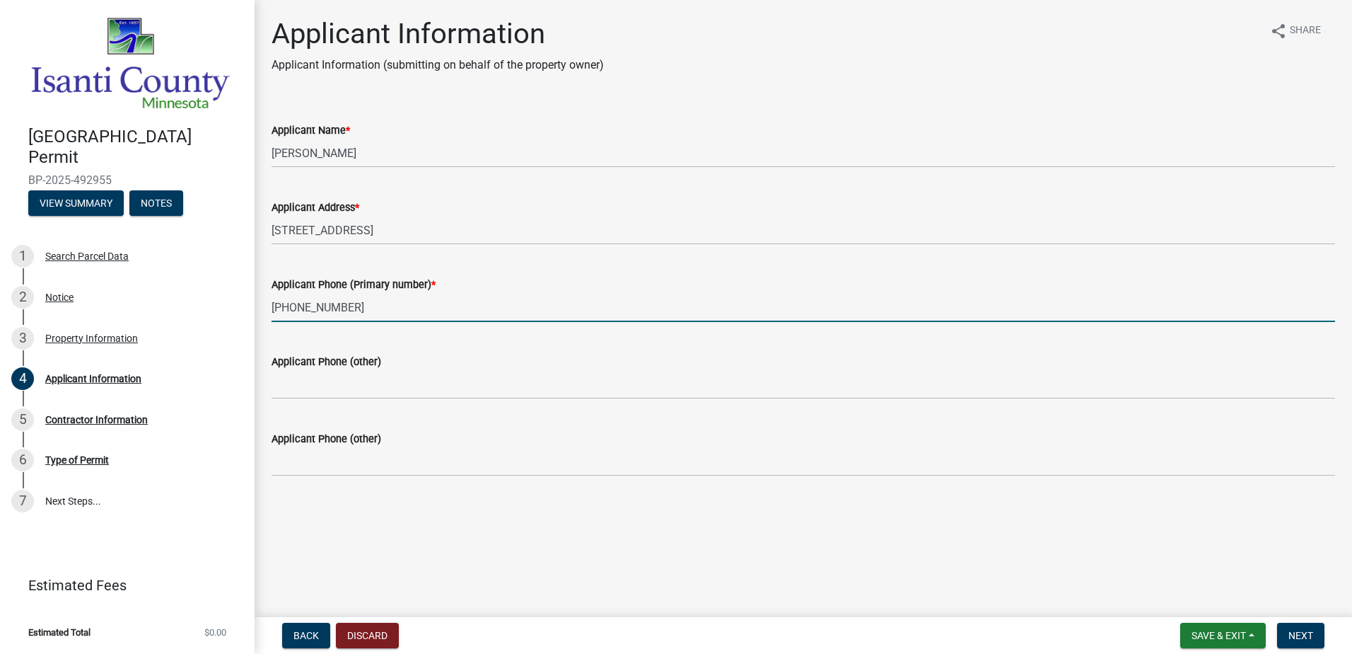
type input "507-606-2707"
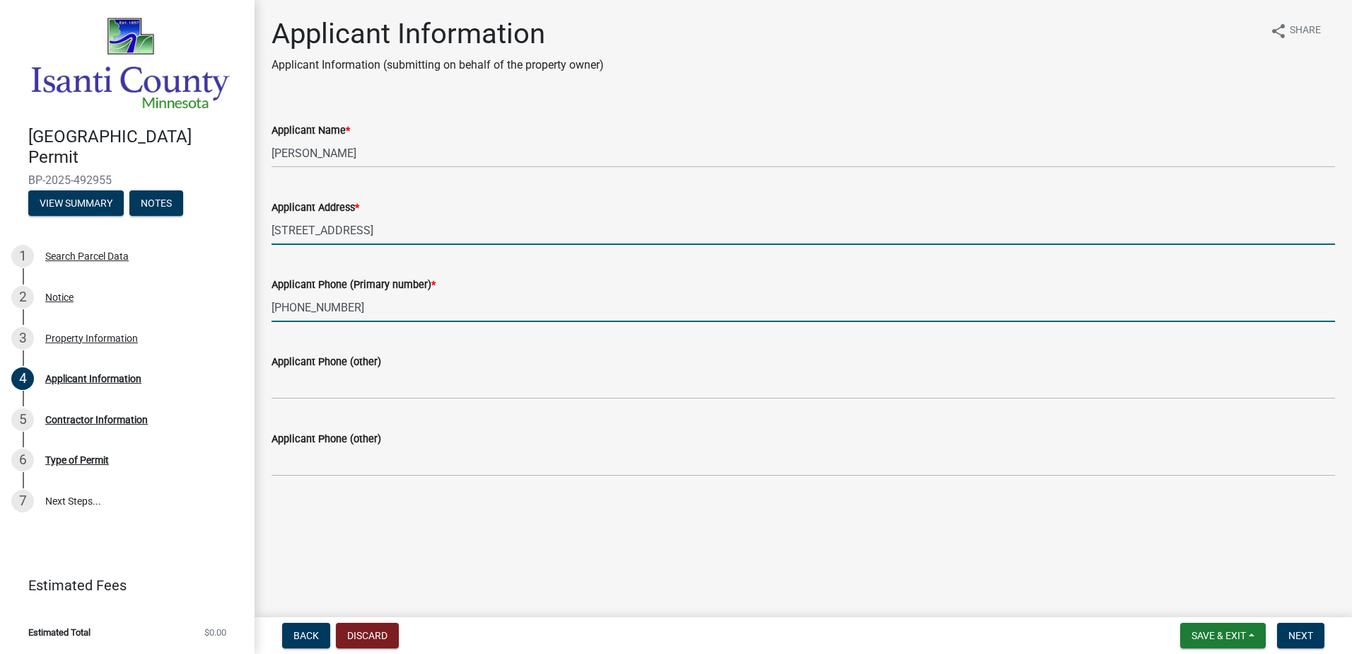
click at [622, 231] on input "821 3rd Street, Suite 1" at bounding box center [804, 230] width 1064 height 29
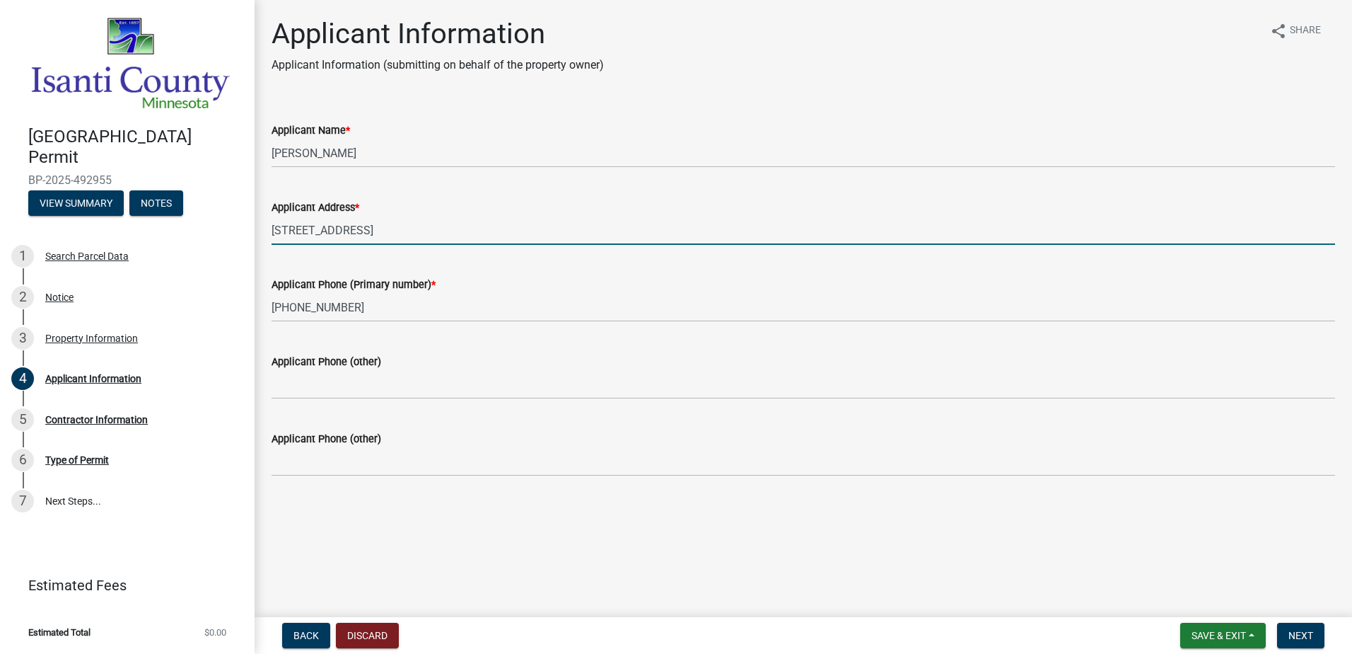
type input "821 3rd Street, Suite 1, Farmington, MN 55024"
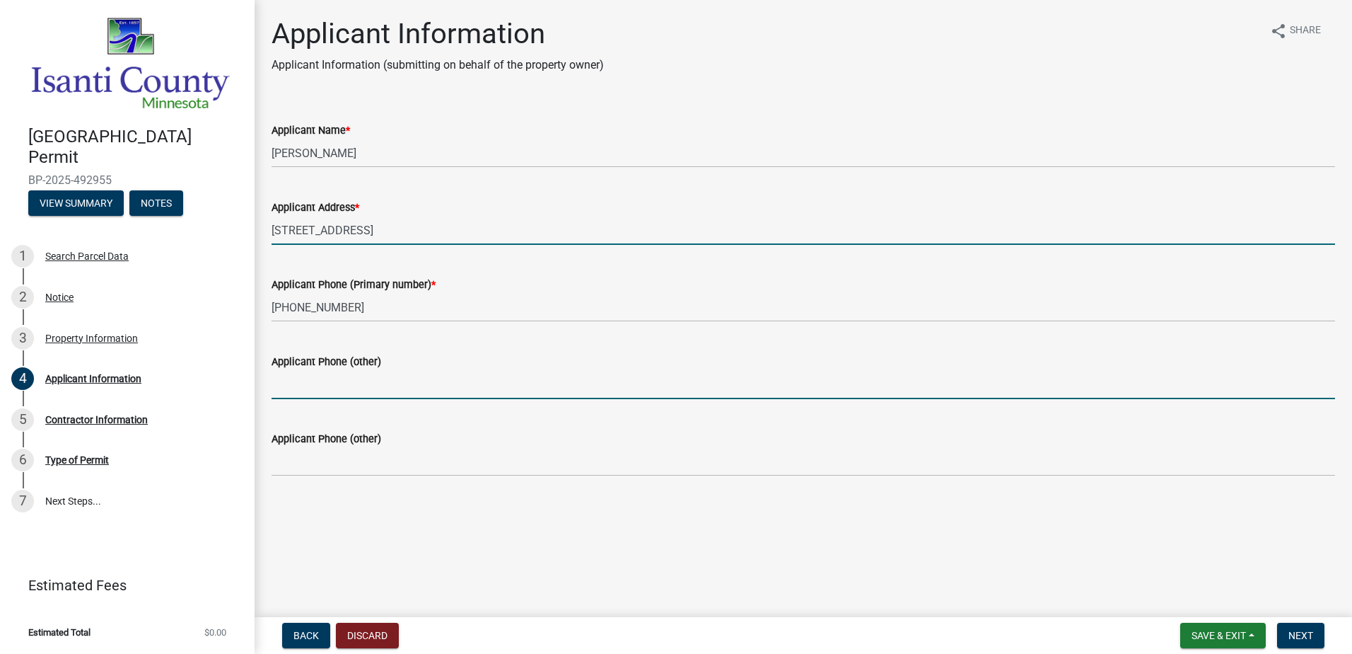
click at [612, 388] on input "Applicant Phone (other)" at bounding box center [804, 384] width 1064 height 29
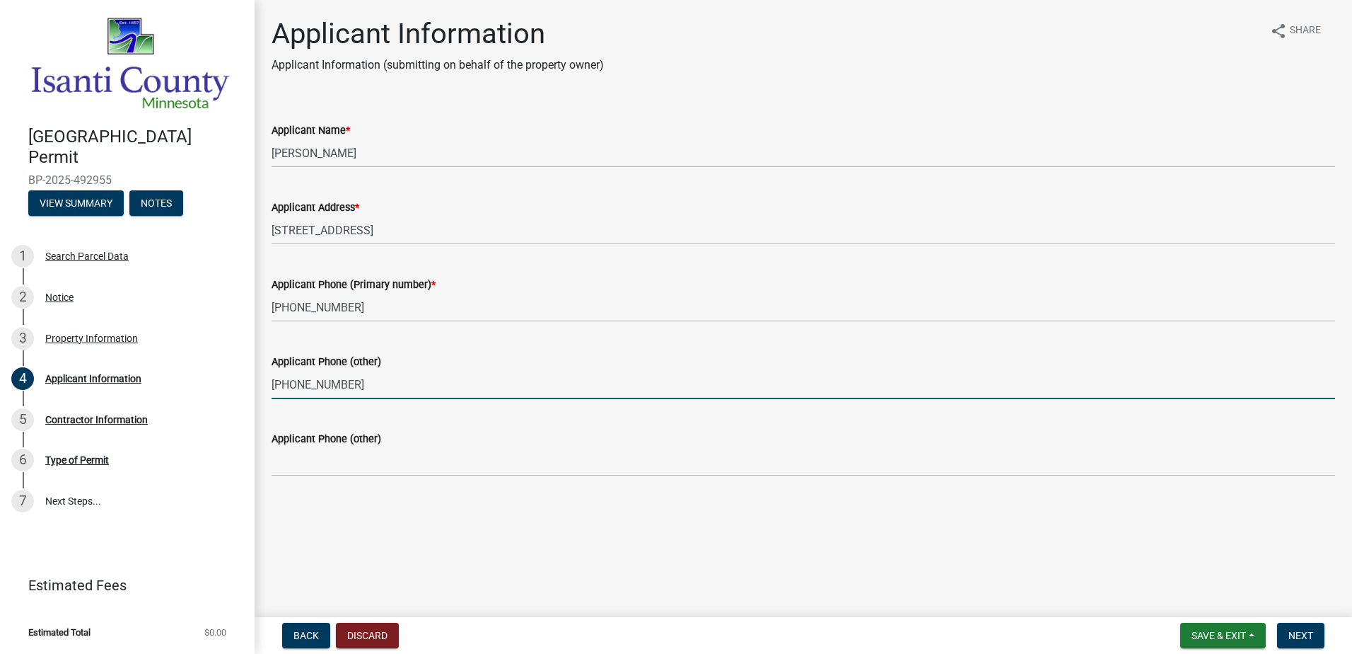
type input "651-998-8500"
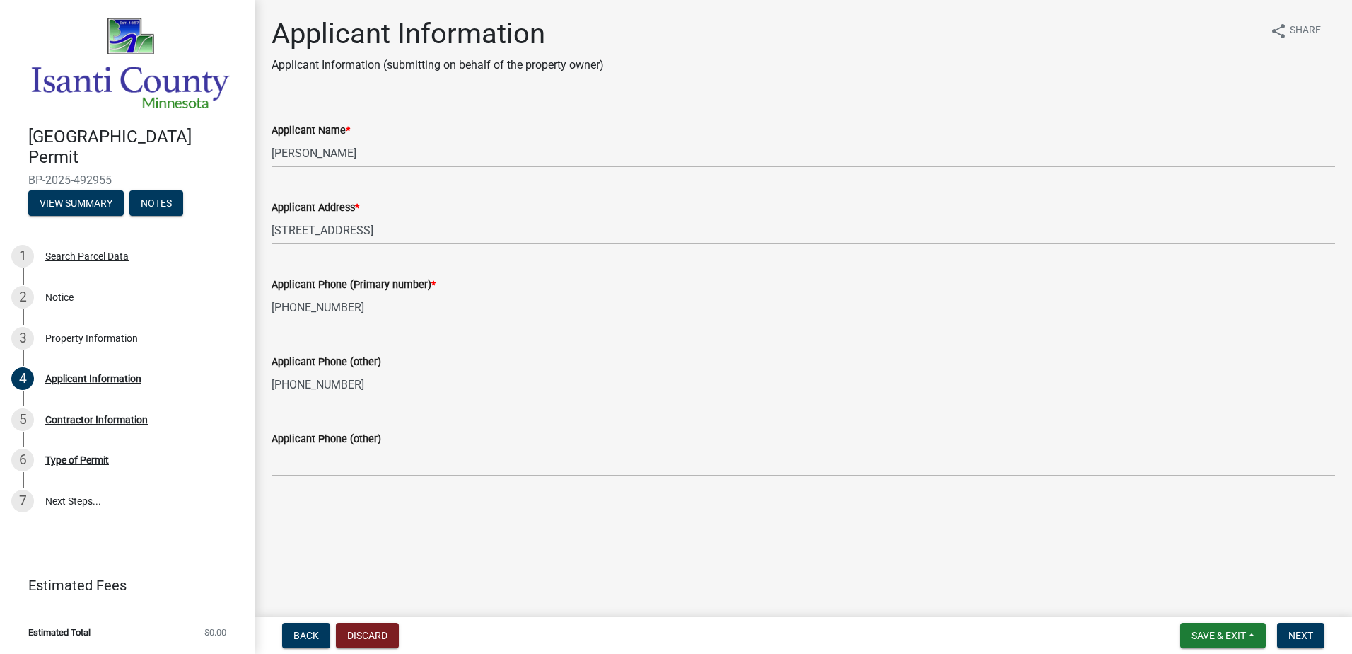
click at [598, 494] on div "Applicant Information Applicant Information (submitting on behalf of the proper…" at bounding box center [803, 258] width 1085 height 483
click at [1316, 639] on button "Next" at bounding box center [1300, 634] width 47 height 25
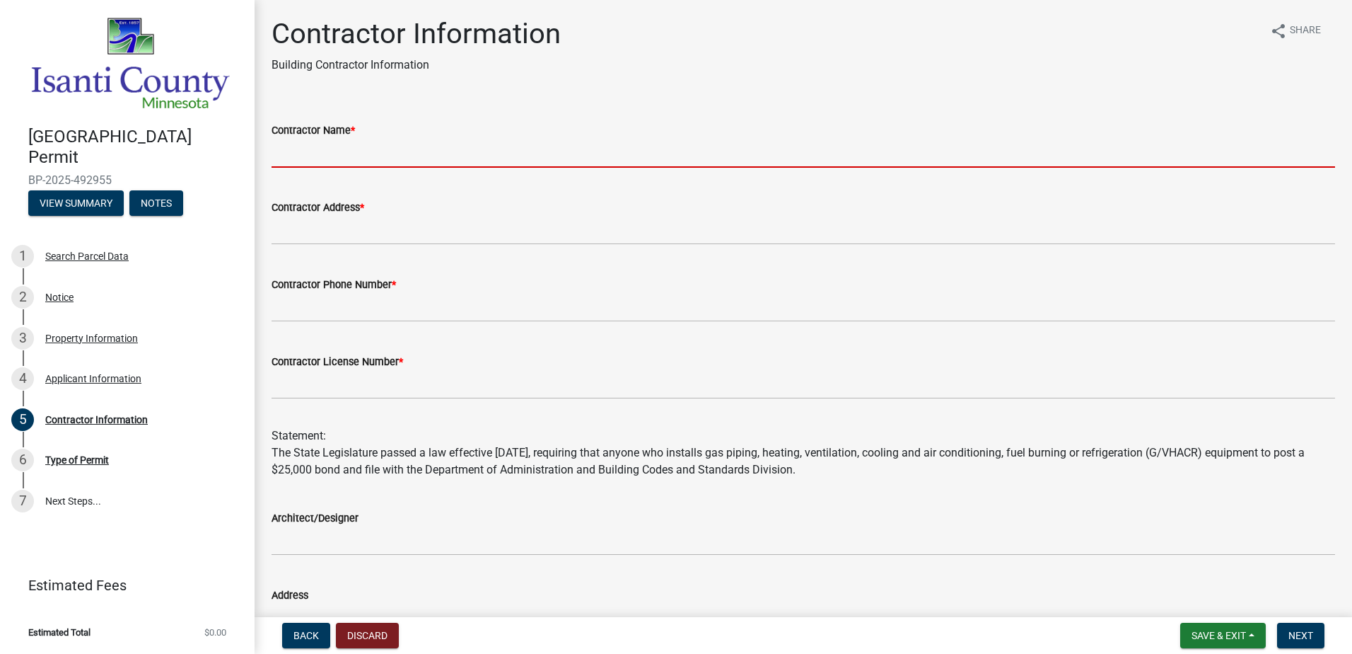
click at [684, 155] on input "Contractor Name *" at bounding box center [804, 153] width 1064 height 29
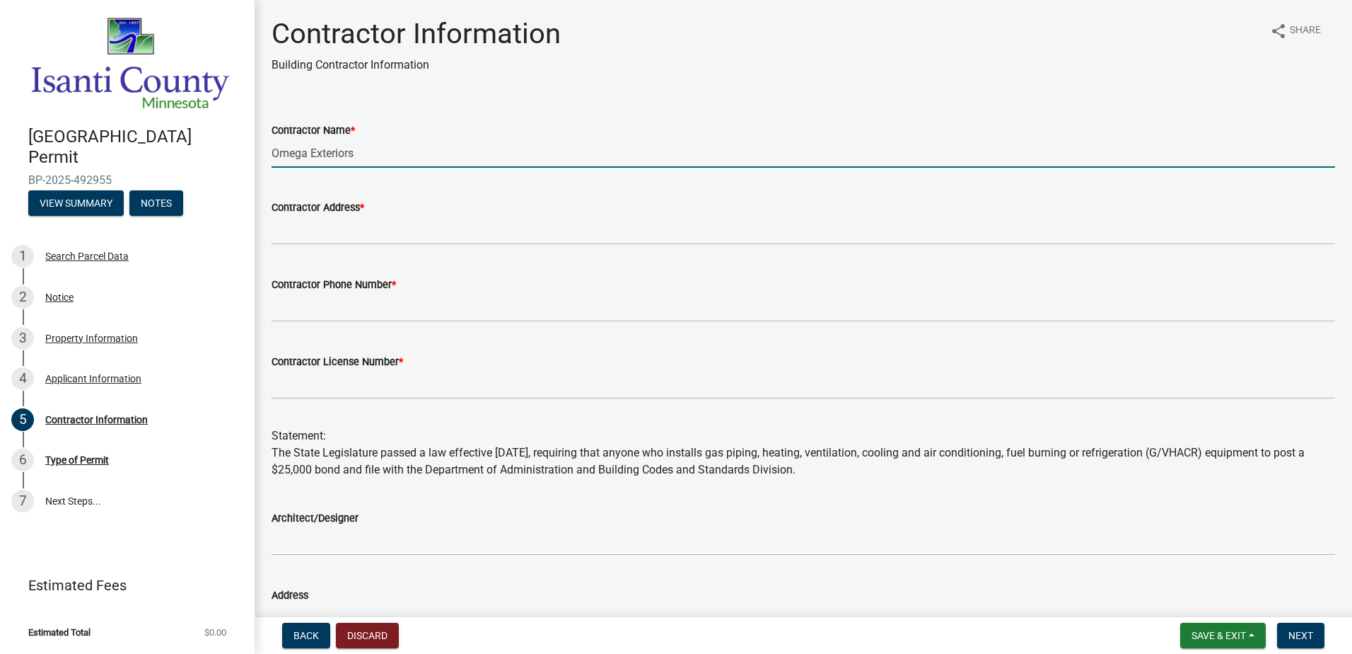
type input "Omega Exteriors"
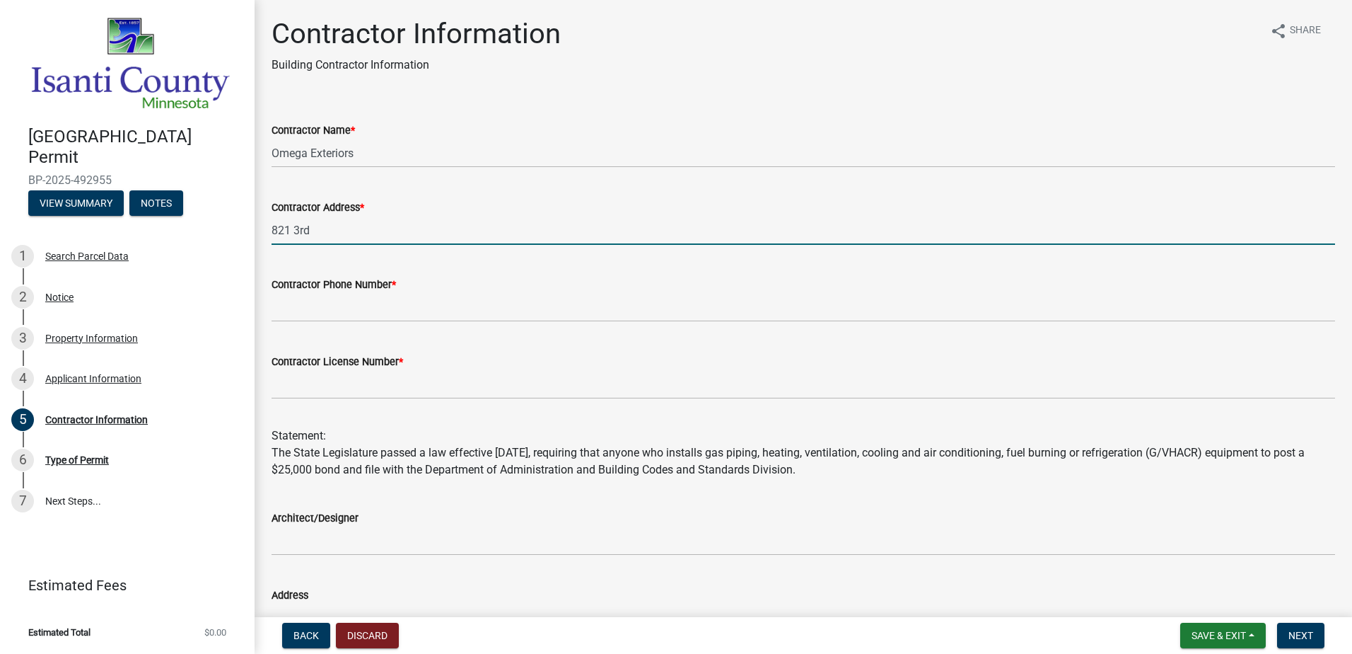
type input "821 3rd street"
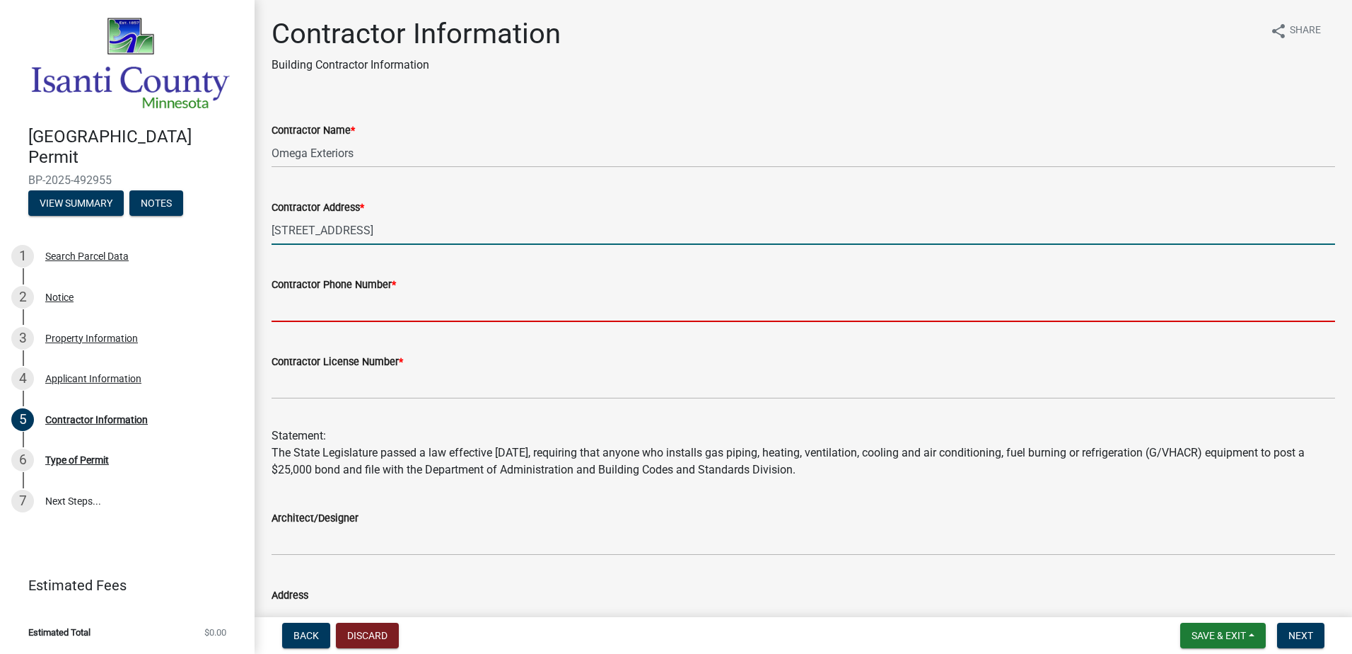
type input "6519988500"
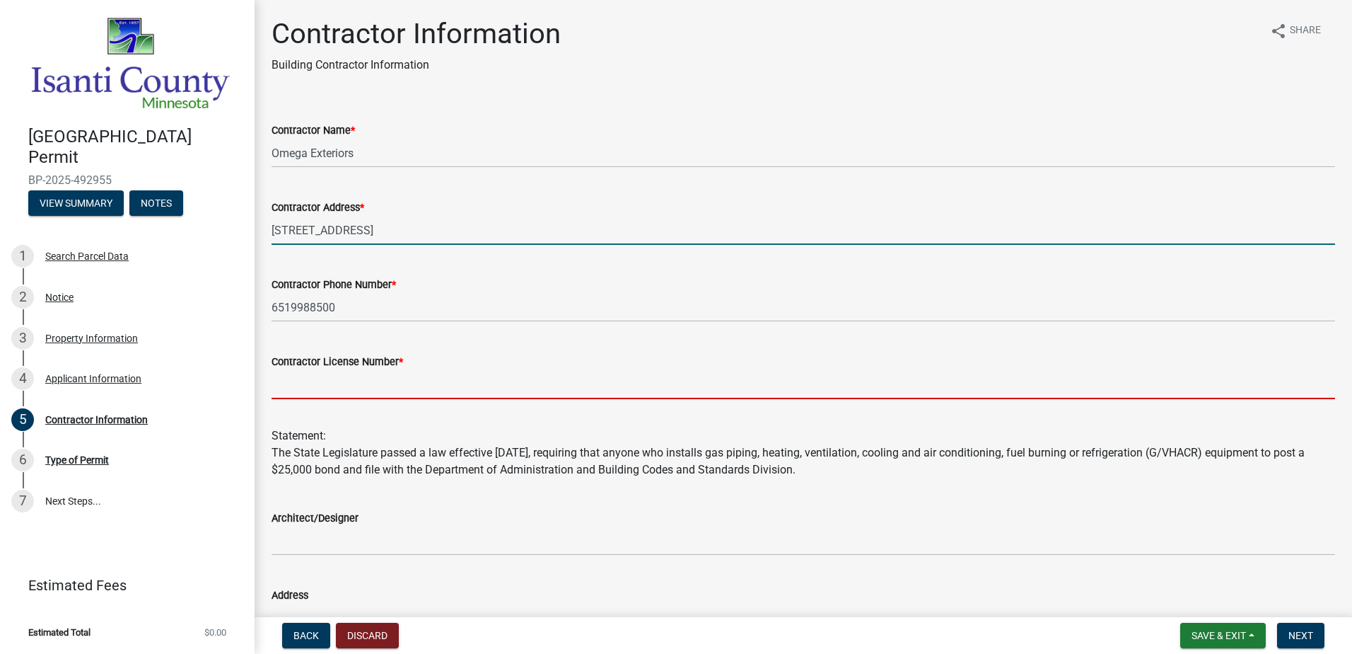
click at [441, 377] on input "Contractor License Number *" at bounding box center [804, 384] width 1064 height 29
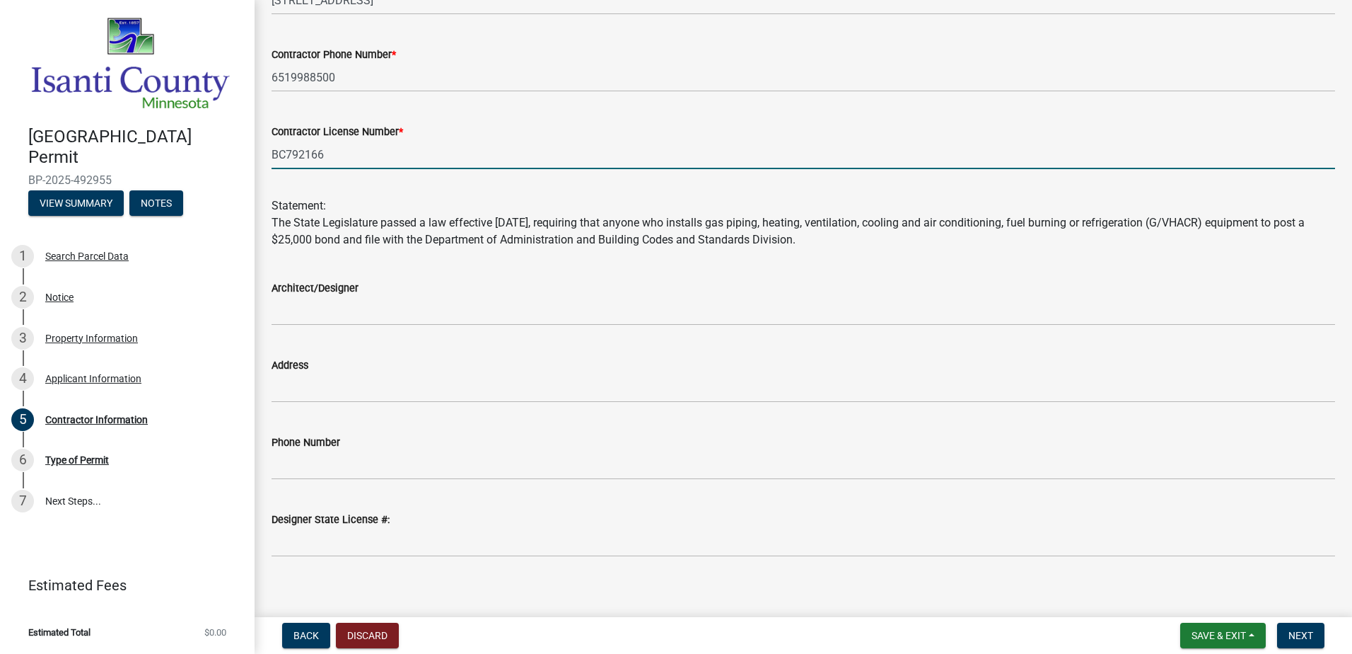
scroll to position [242, 0]
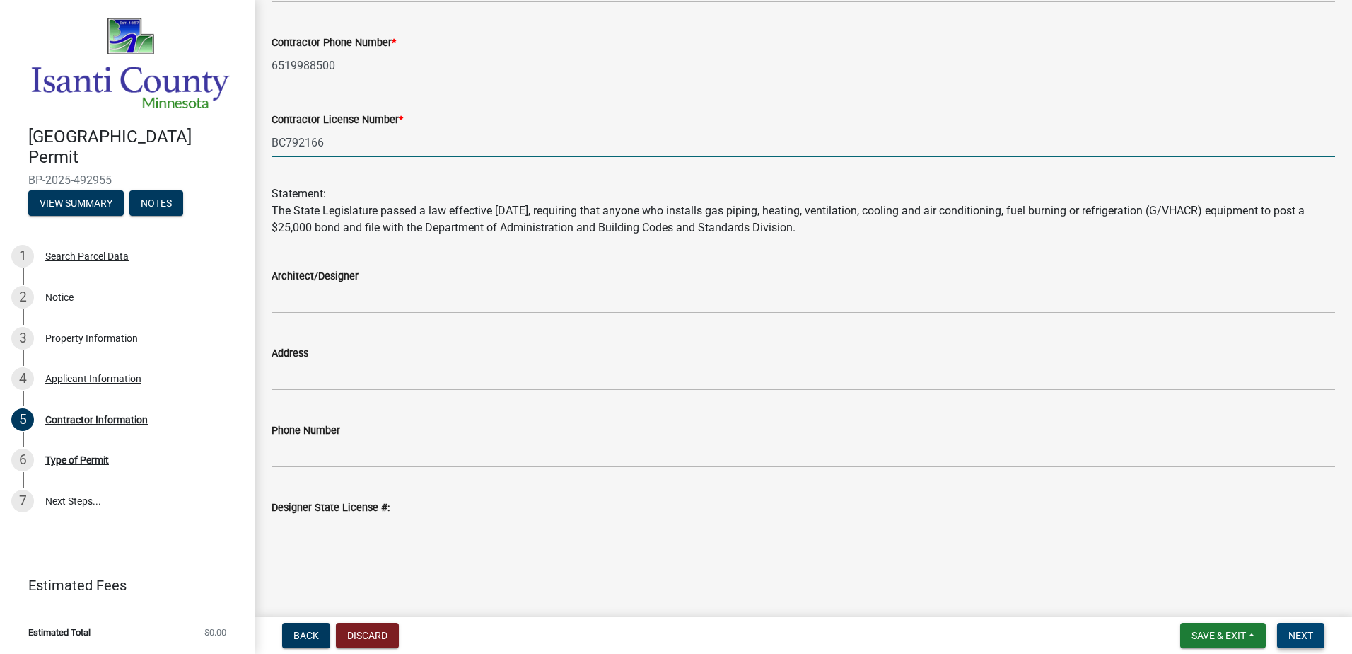
type input "BC792166"
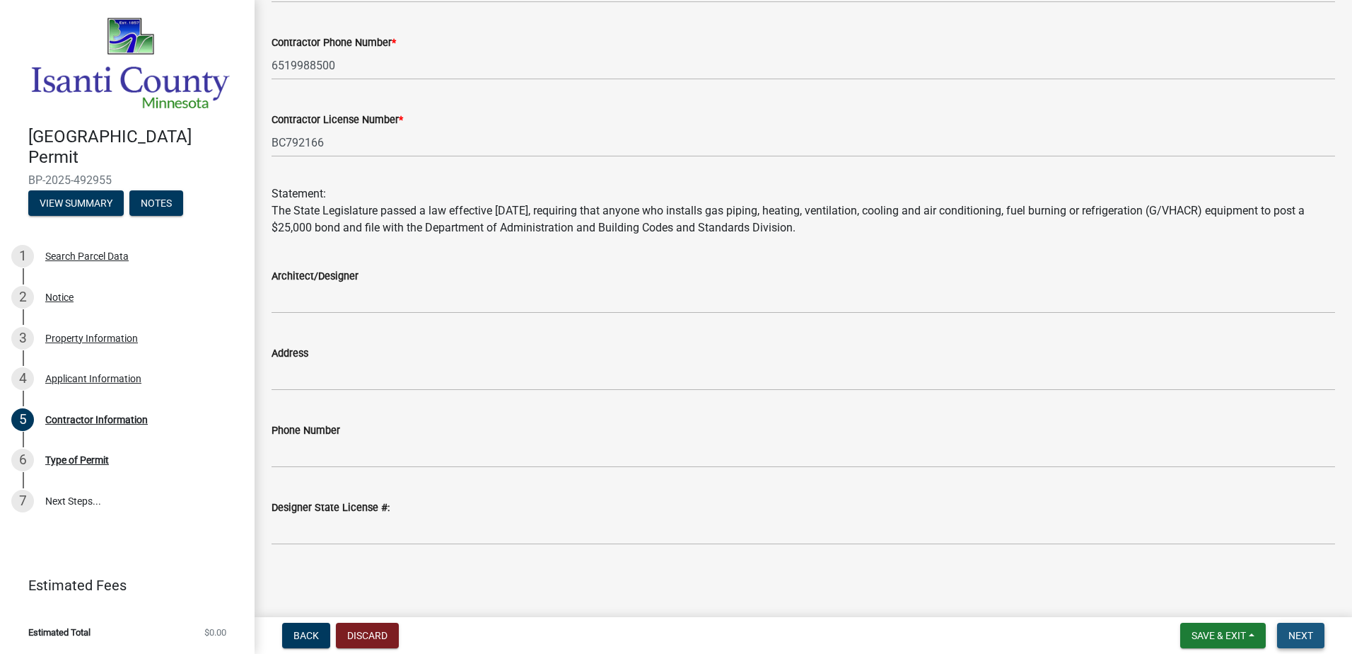
click at [1290, 633] on span "Next" at bounding box center [1301, 634] width 25 height 11
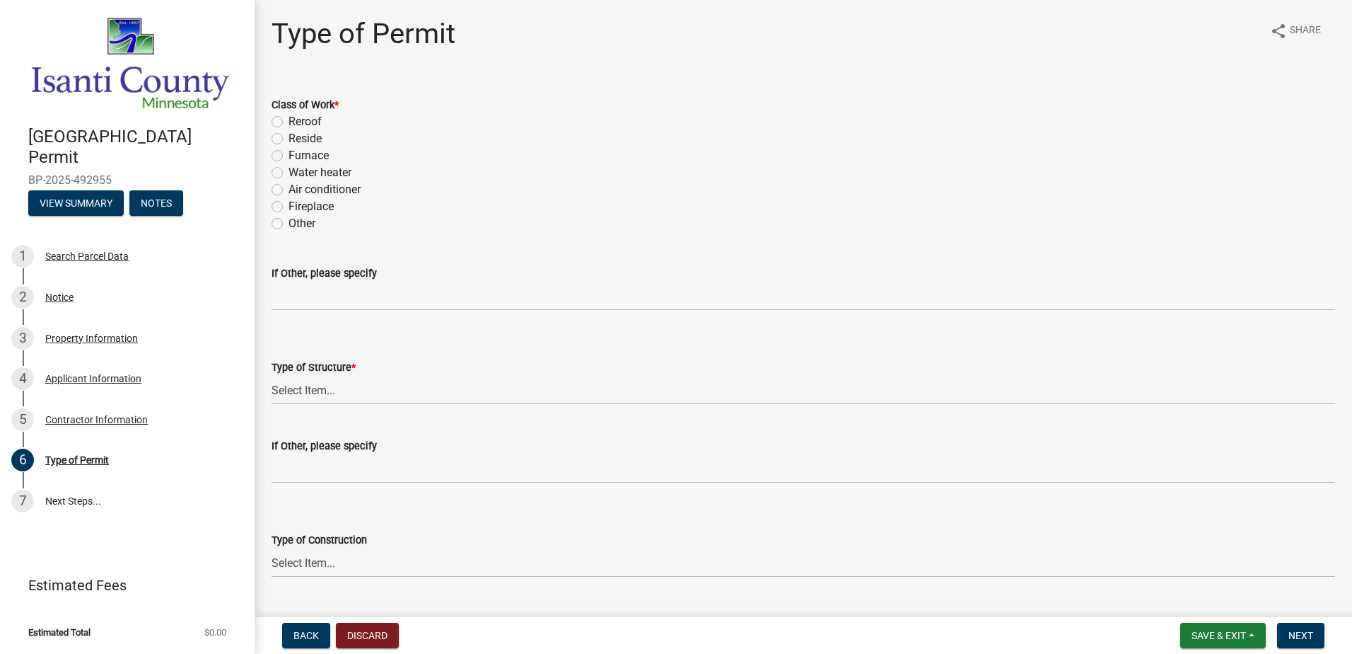
click at [306, 125] on label "Reroof" at bounding box center [305, 121] width 33 height 17
click at [298, 122] on input "Reroof" at bounding box center [293, 117] width 9 height 9
radio input "true"
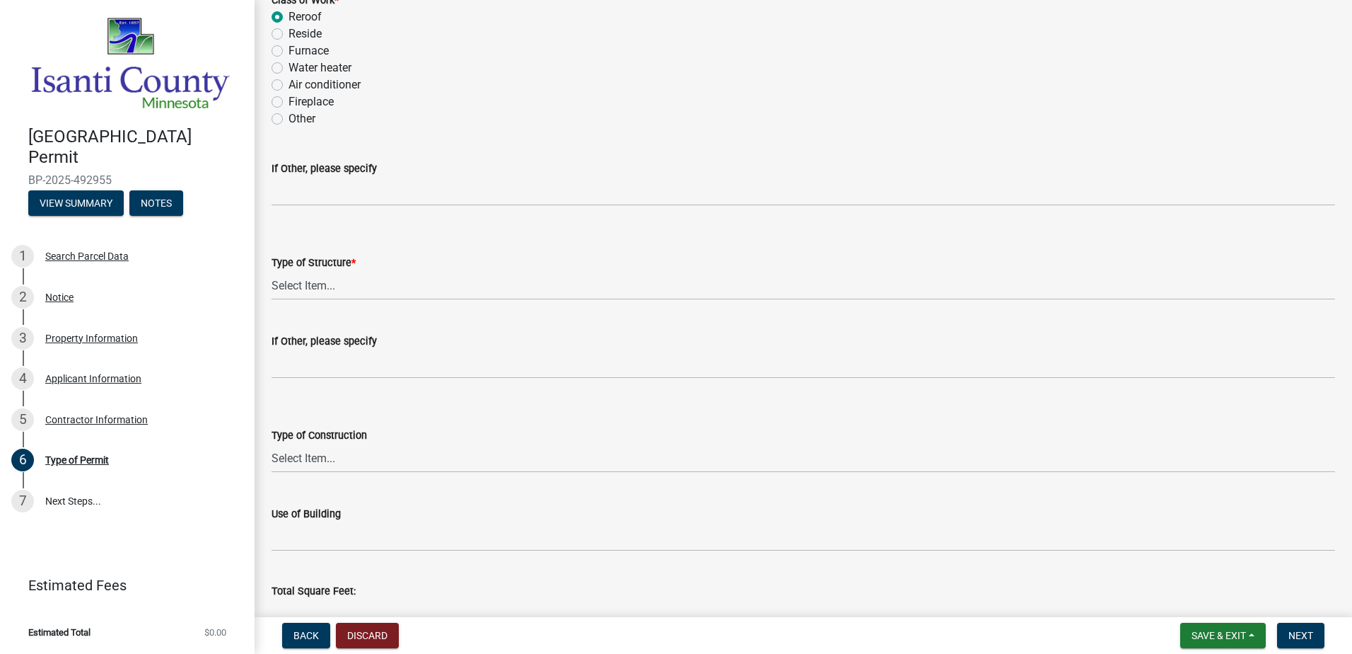
scroll to position [212, 0]
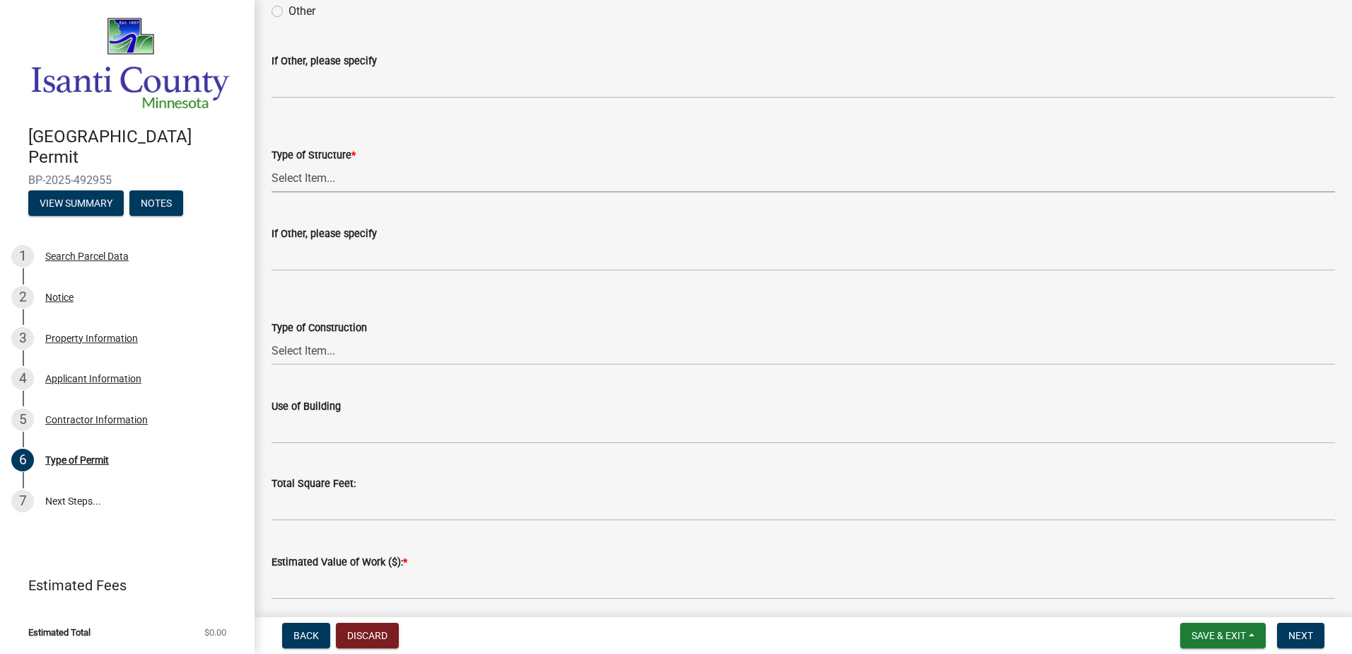
click at [366, 172] on select "Select Item... Accessory Commercial Single Family Agricultural Other N/A" at bounding box center [804, 177] width 1064 height 29
click at [272, 163] on select "Select Item... Accessory Commercial Single Family Agricultural Other N/A" at bounding box center [804, 177] width 1064 height 29
select select "eb4da8a3-282e-4d3e-a231-485219132635"
click at [355, 345] on select "Select Item... Wood Frame Masonry Metal Manufactured Modular Other" at bounding box center [804, 350] width 1064 height 29
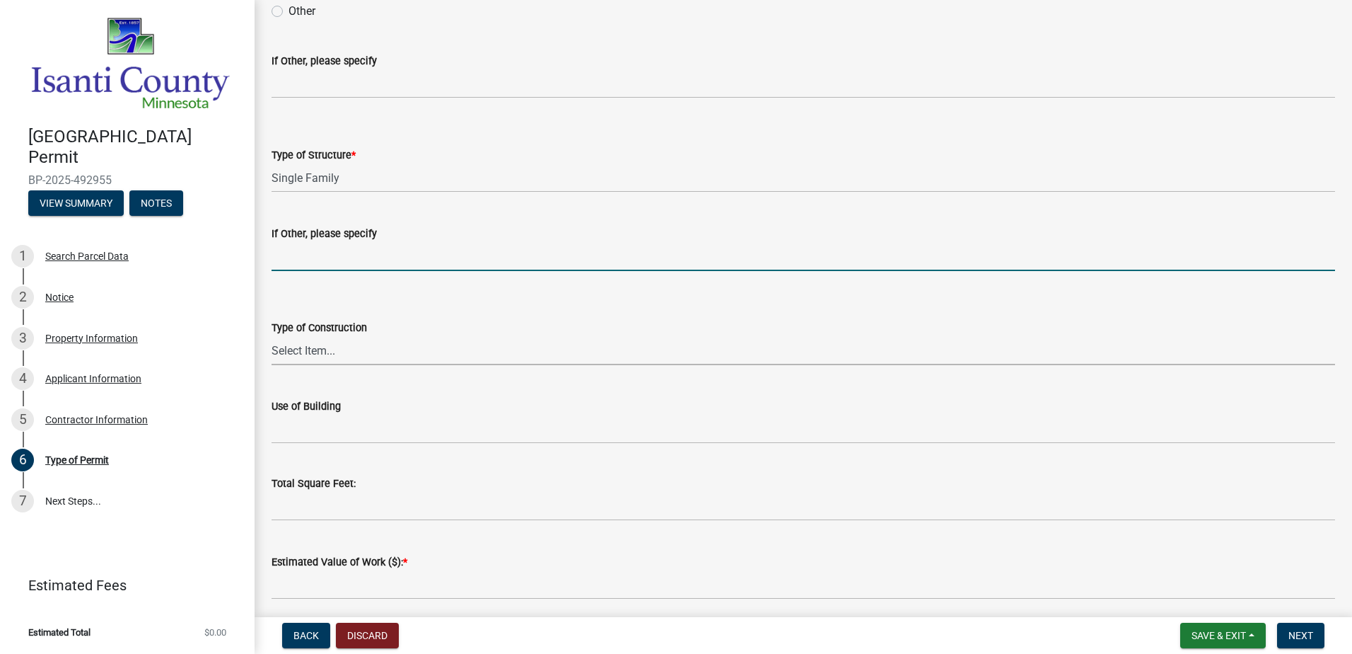
click at [353, 267] on input "If Other, please specify" at bounding box center [804, 256] width 1064 height 29
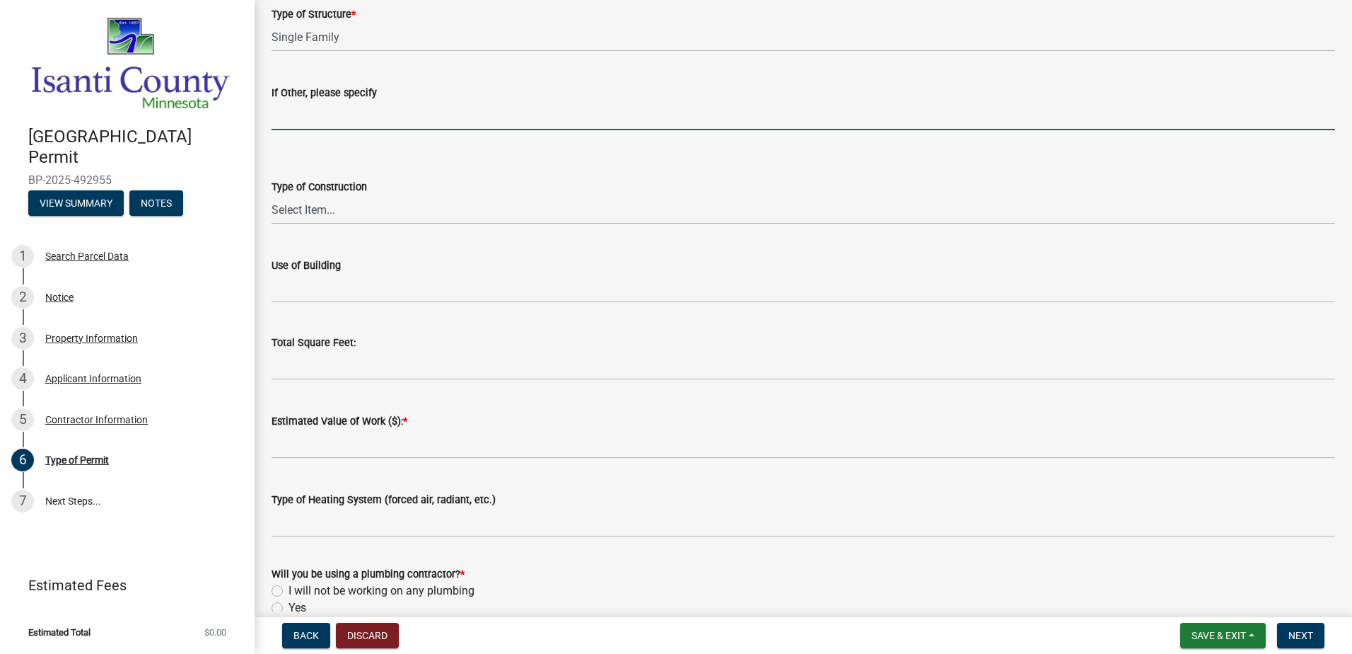
scroll to position [354, 0]
click at [347, 211] on select "Select Item... Wood Frame Masonry Metal Manufactured Modular Other" at bounding box center [804, 209] width 1064 height 29
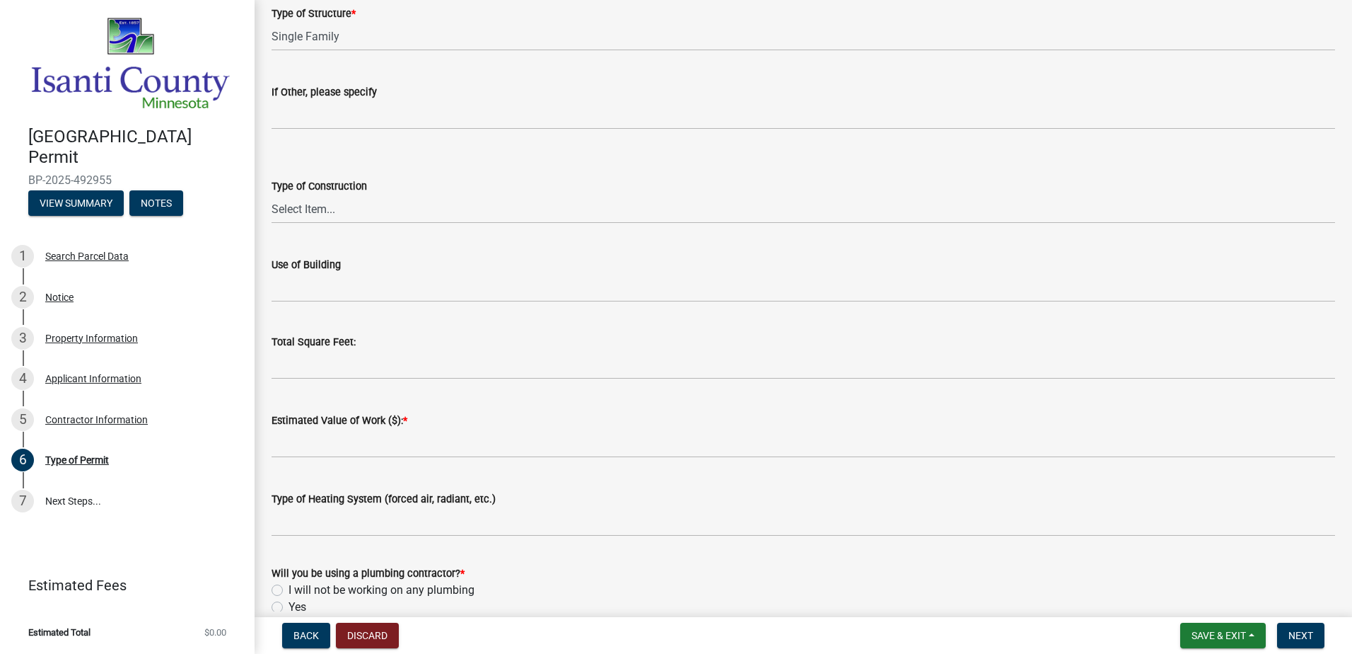
click at [469, 146] on div "Type of Construction Select Item... Wood Frame Masonry Metal Manufactured Modul…" at bounding box center [804, 182] width 1064 height 83
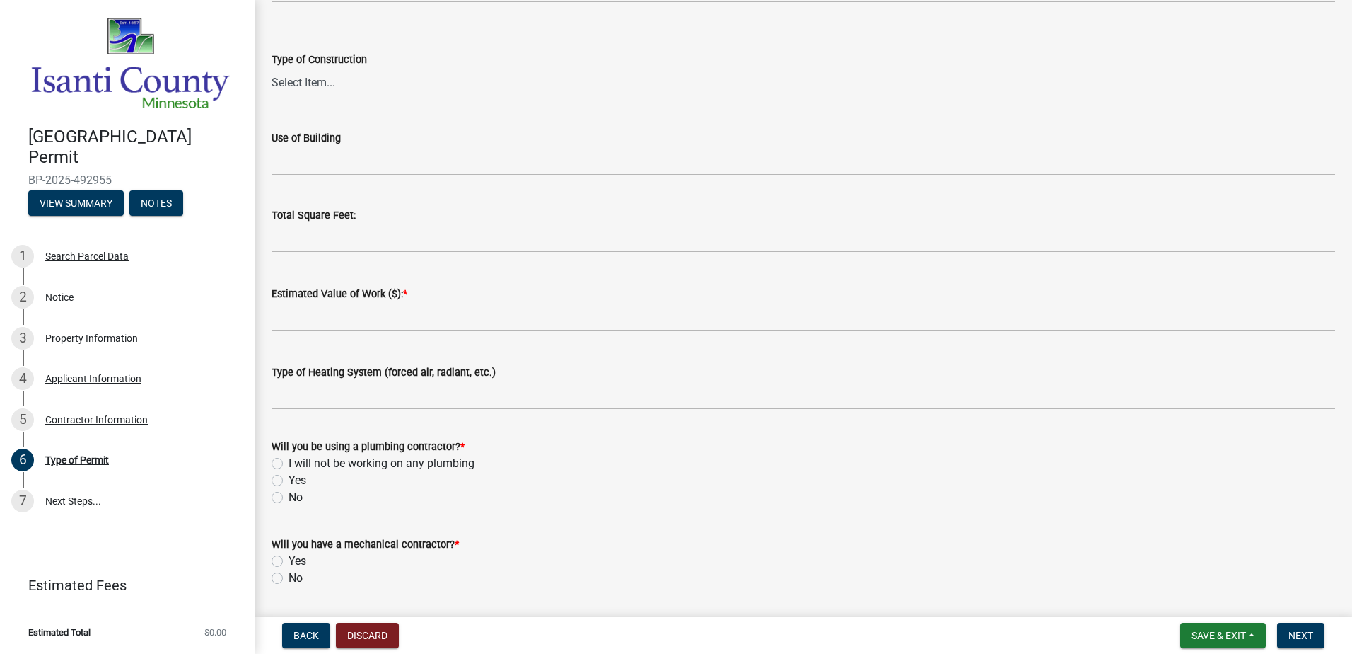
scroll to position [495, 0]
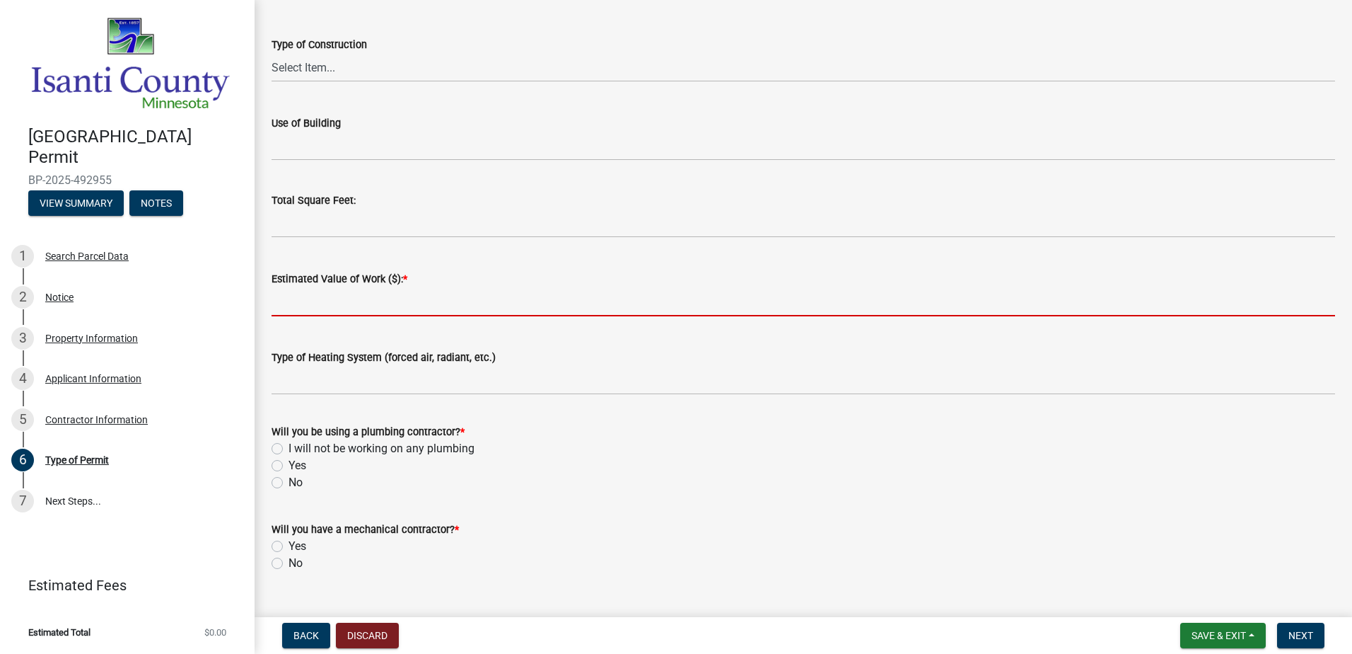
click at [407, 308] on input "text" at bounding box center [804, 301] width 1064 height 29
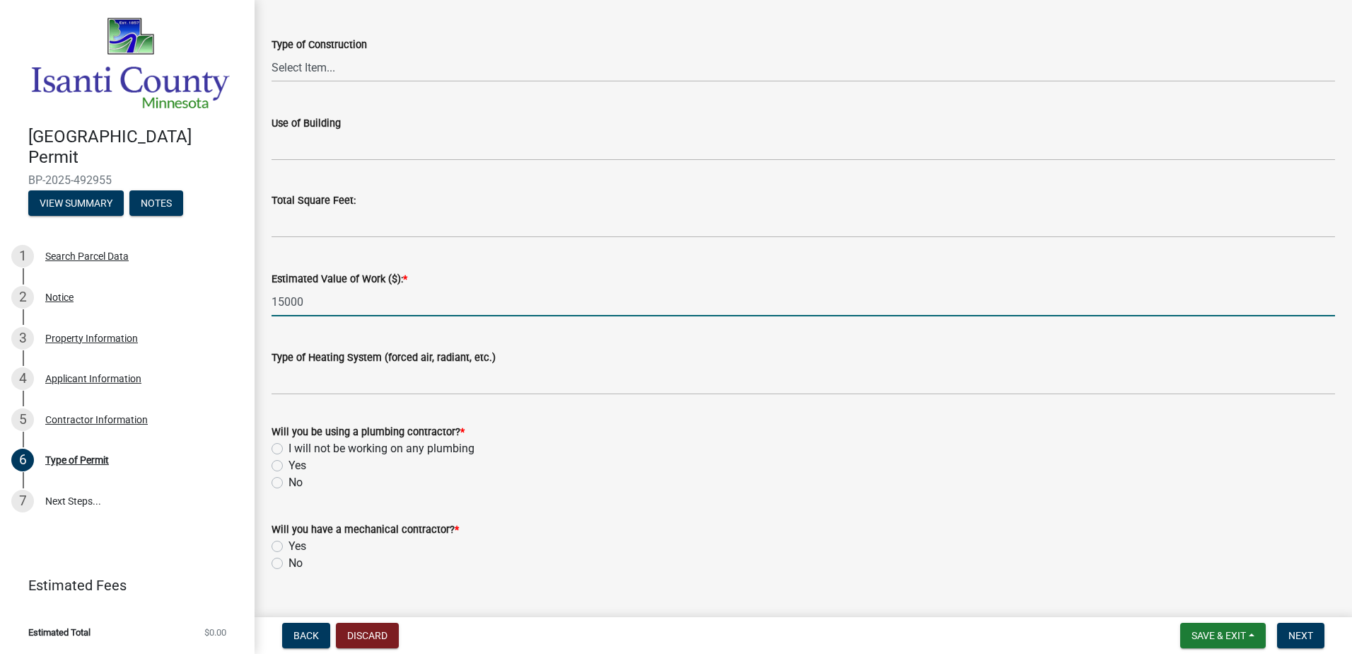
type input "15000"
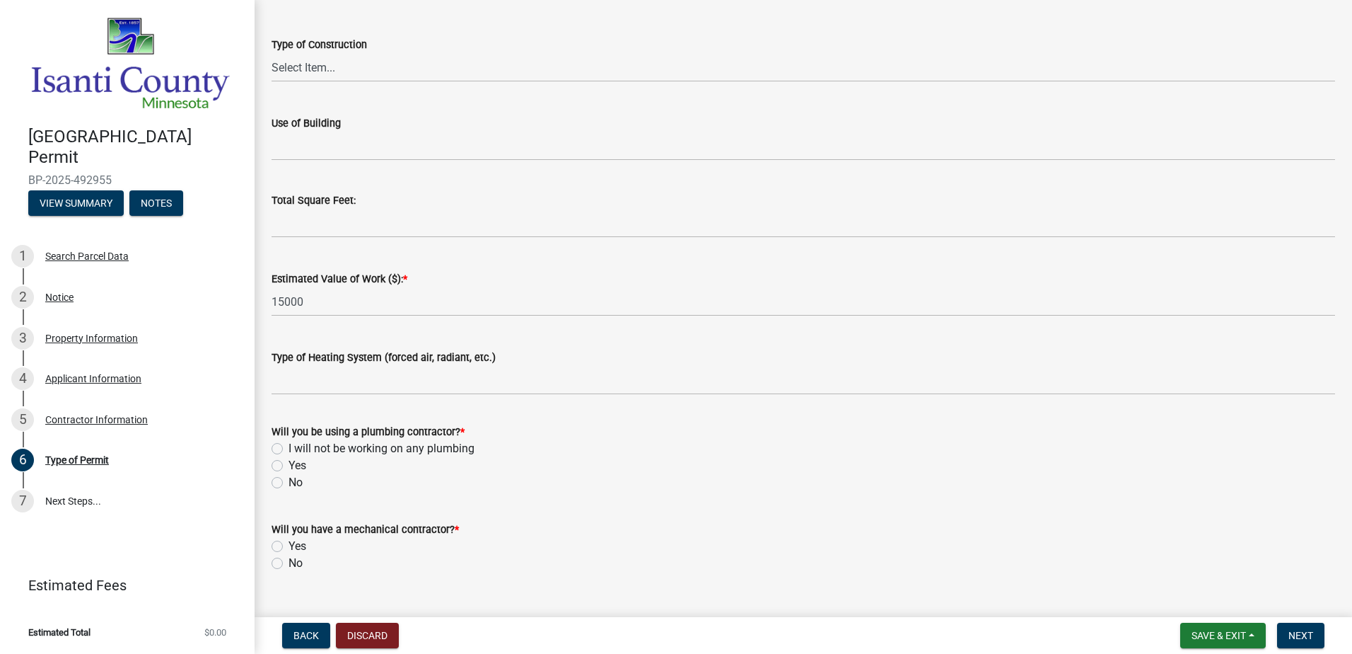
click at [350, 451] on label "I will not be working on any plumbing" at bounding box center [382, 448] width 186 height 17
click at [298, 449] on input "I will not be working on any plumbing" at bounding box center [293, 444] width 9 height 9
radio input "true"
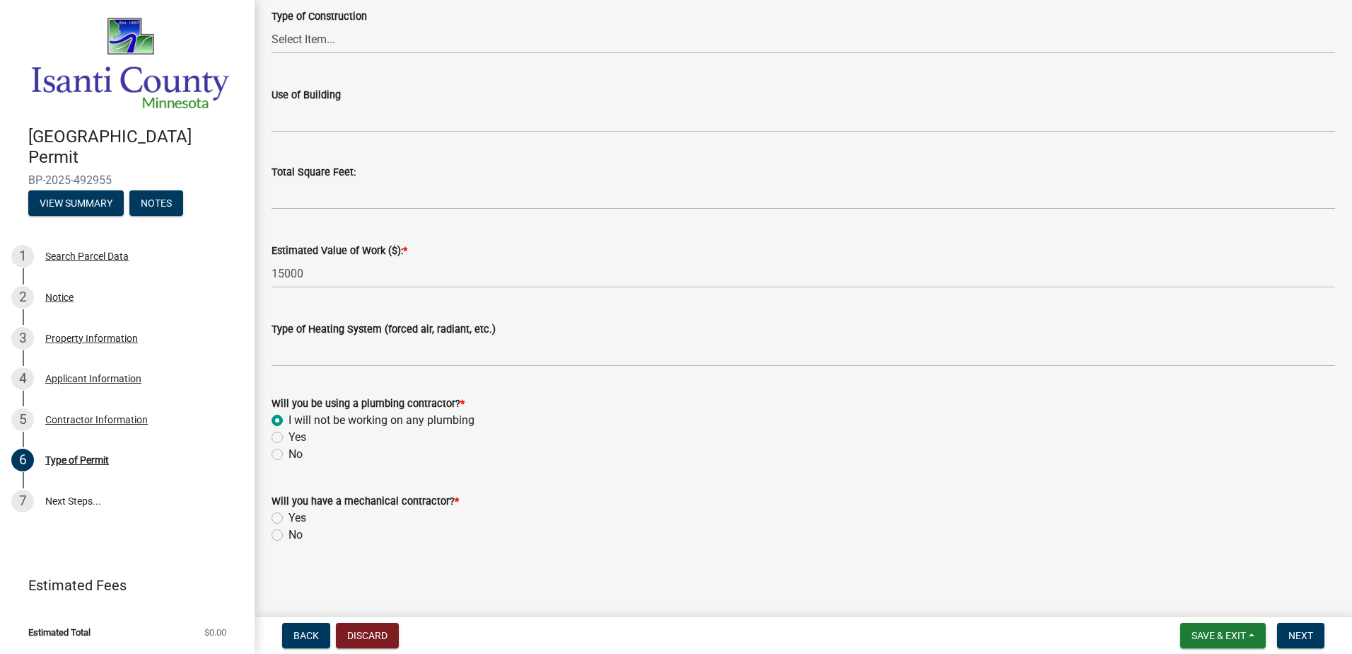
click at [298, 538] on label "No" at bounding box center [296, 534] width 14 height 17
click at [298, 535] on input "No" at bounding box center [293, 530] width 9 height 9
radio input "true"
click at [1298, 633] on span "Next" at bounding box center [1301, 634] width 25 height 11
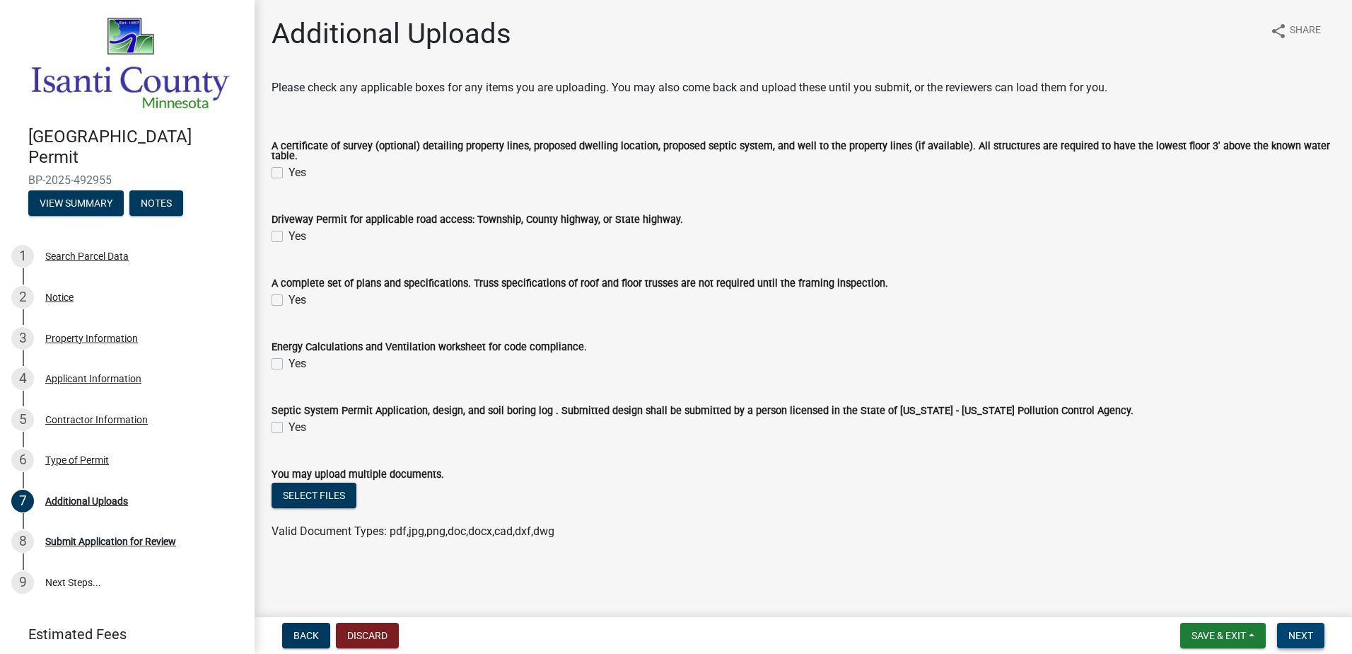
click at [1320, 634] on button "Next" at bounding box center [1300, 634] width 47 height 25
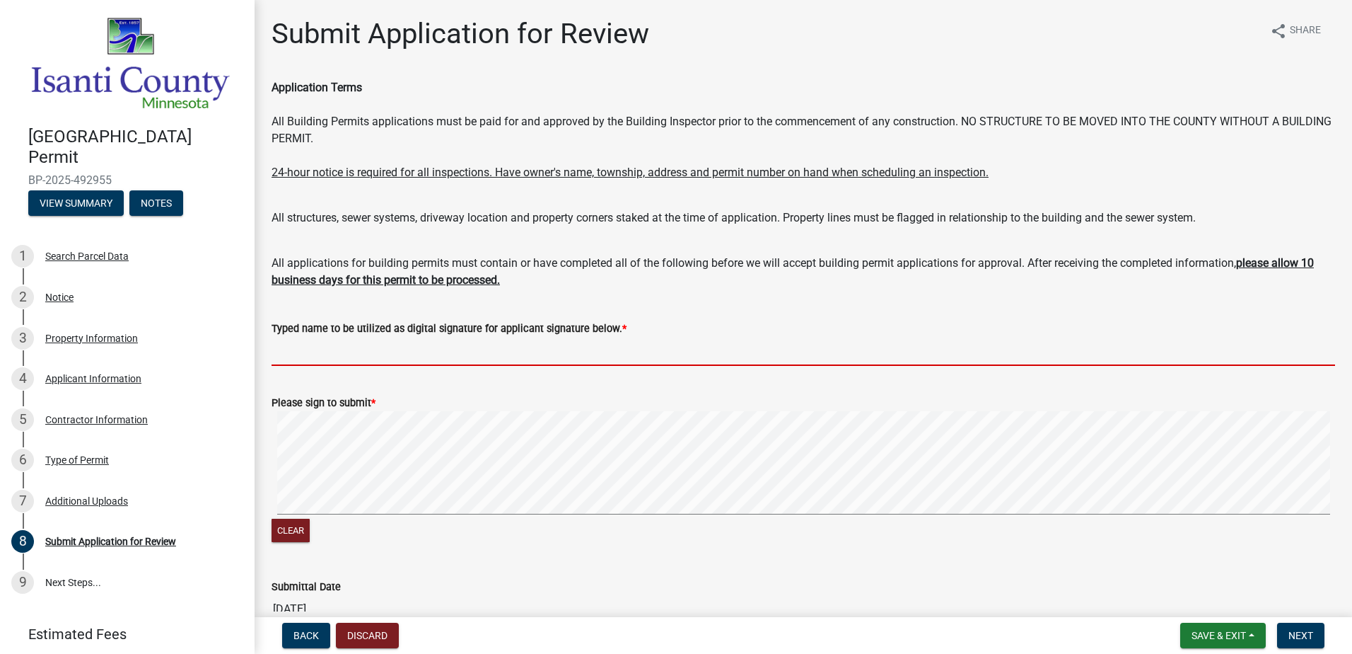
click at [324, 359] on input "Typed name to be utilized as digital signature for applicant signature below. *" at bounding box center [804, 351] width 1064 height 29
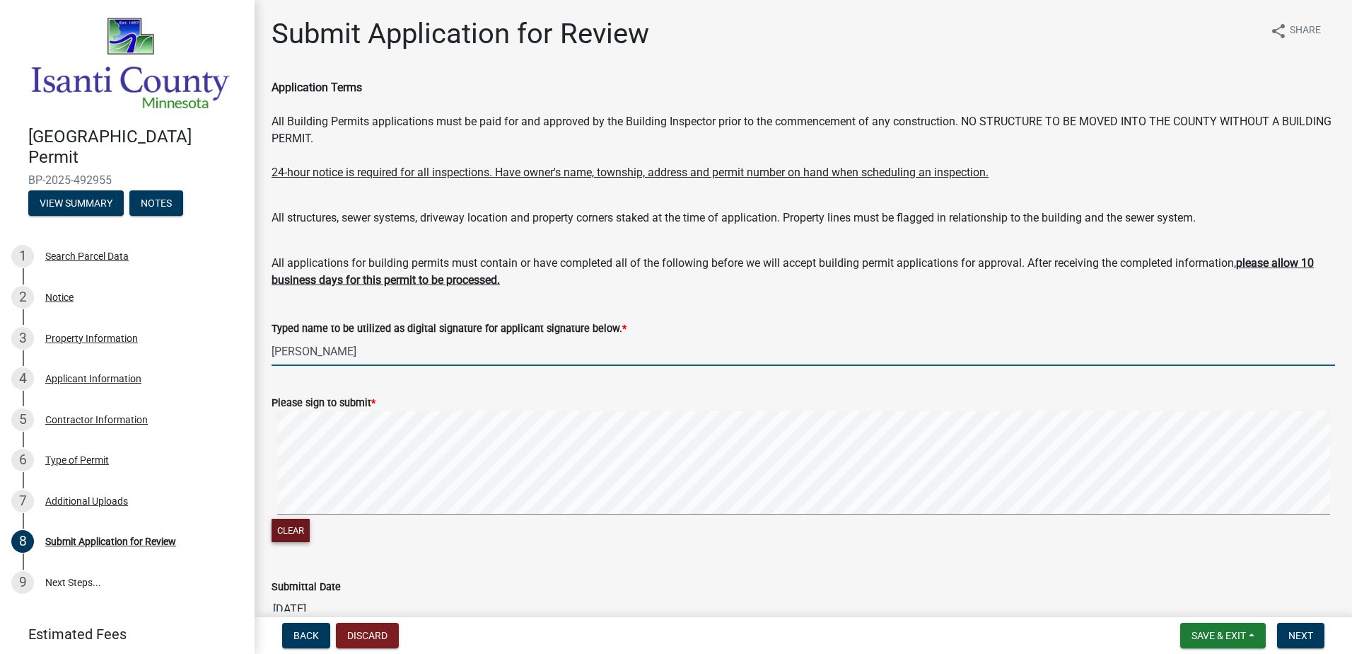
type input "Briana Carr"
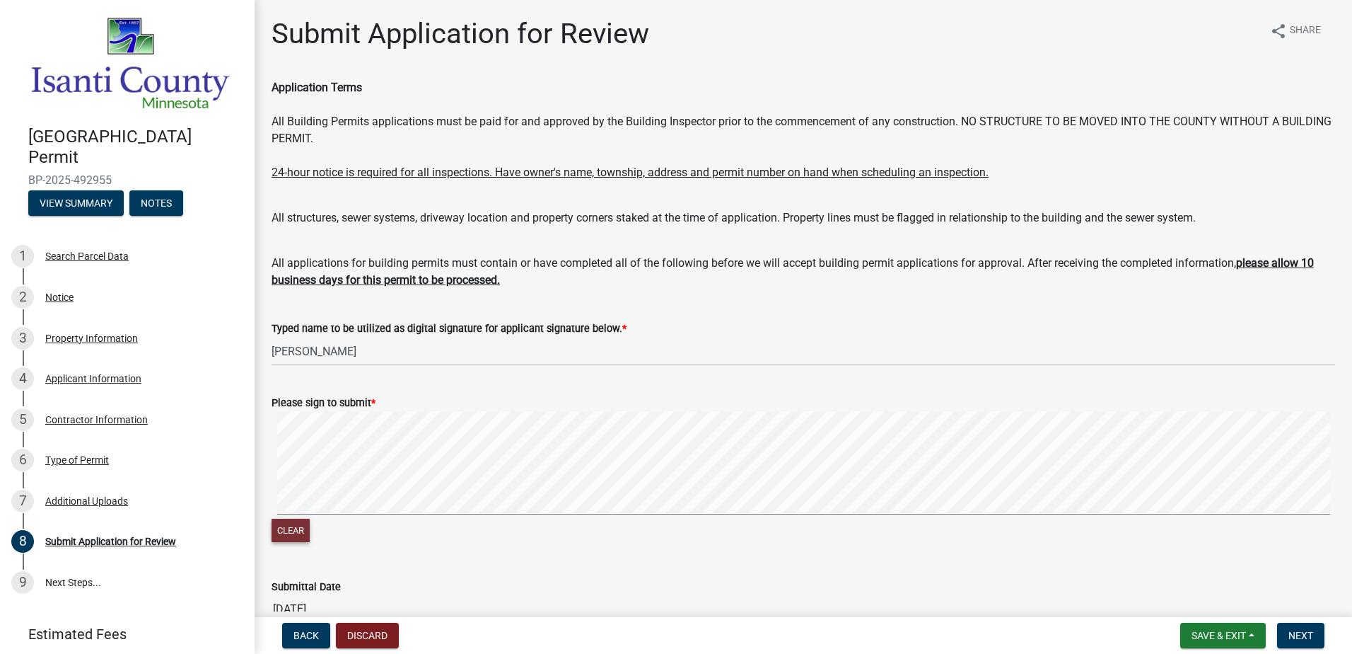
click at [290, 530] on button "Clear" at bounding box center [291, 529] width 38 height 23
click at [938, 330] on div "Typed name to be utilized as digital signature for applicant signature below. *" at bounding box center [804, 328] width 1064 height 17
click at [1294, 627] on button "Next" at bounding box center [1300, 634] width 47 height 25
click at [1308, 636] on span "Next" at bounding box center [1301, 634] width 25 height 11
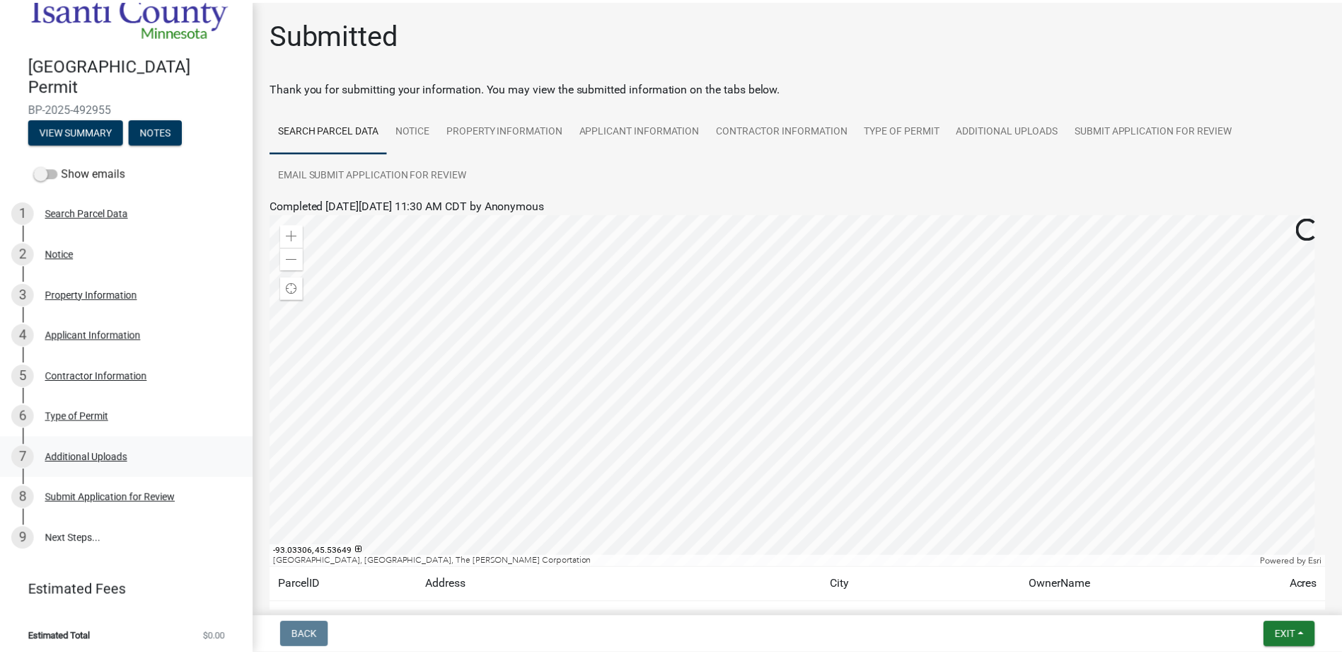
scroll to position [109, 0]
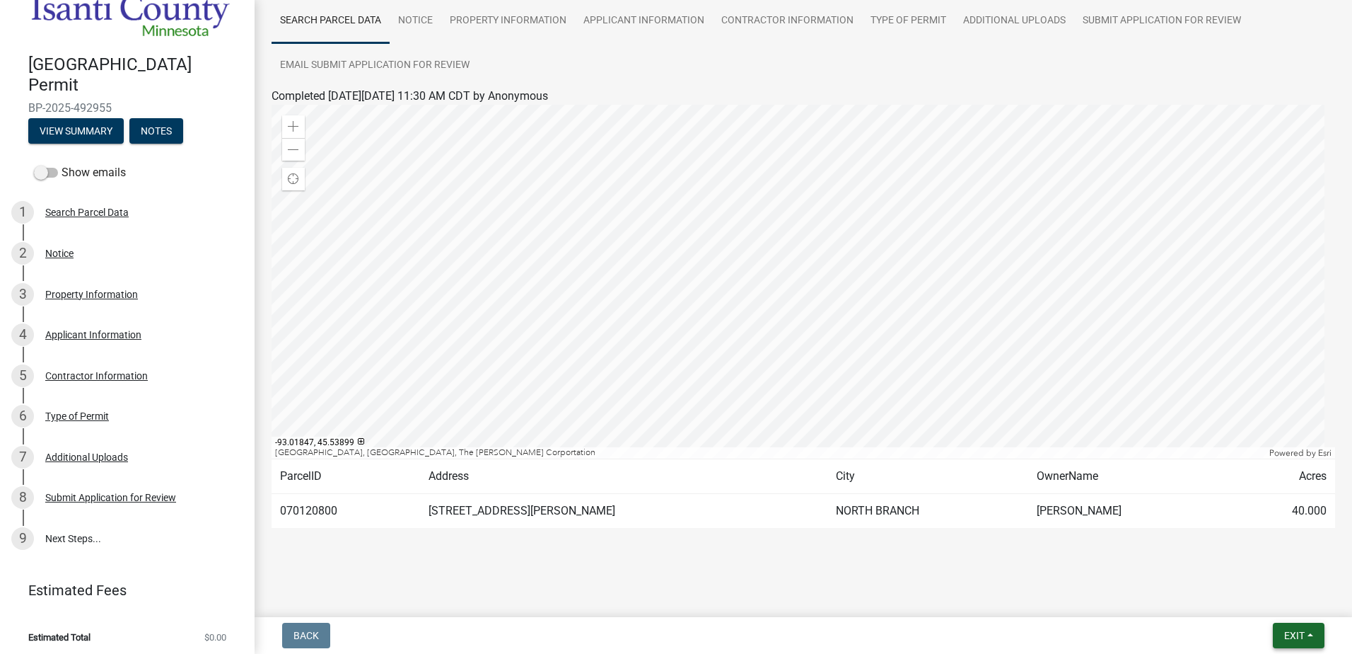
click at [1284, 639] on span "Exit" at bounding box center [1294, 634] width 21 height 11
click at [1270, 596] on button "Save & Exit" at bounding box center [1268, 598] width 113 height 34
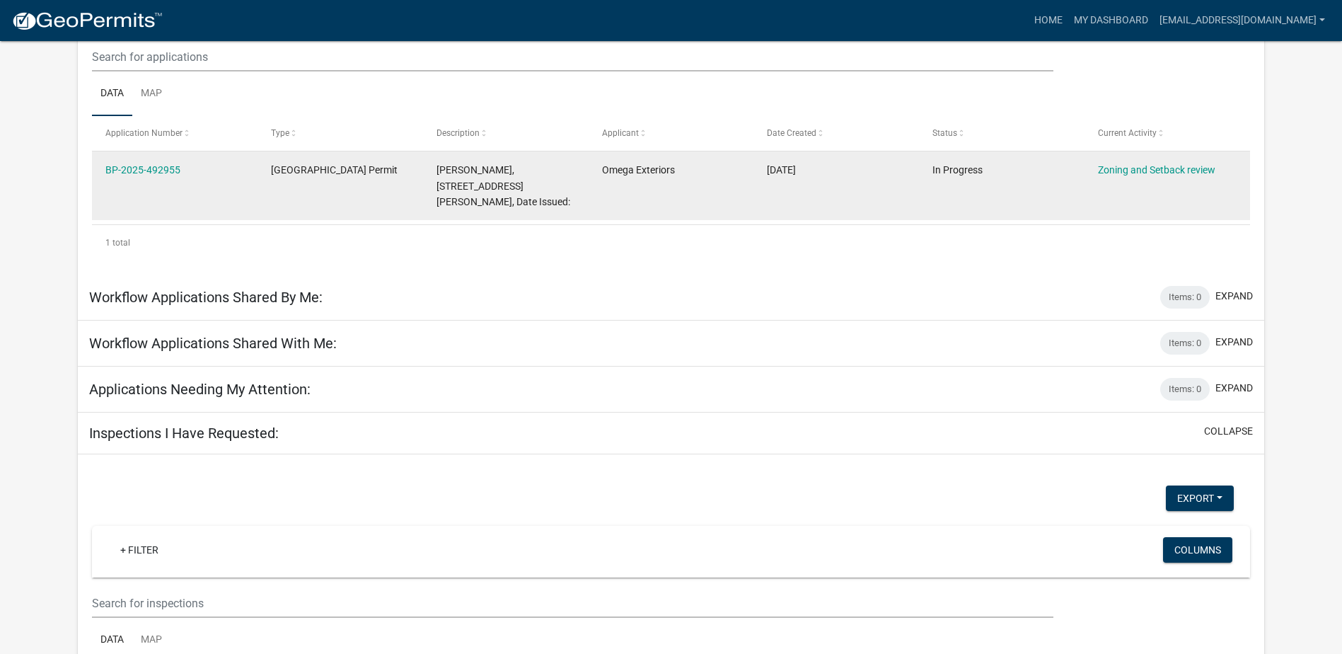
scroll to position [212, 0]
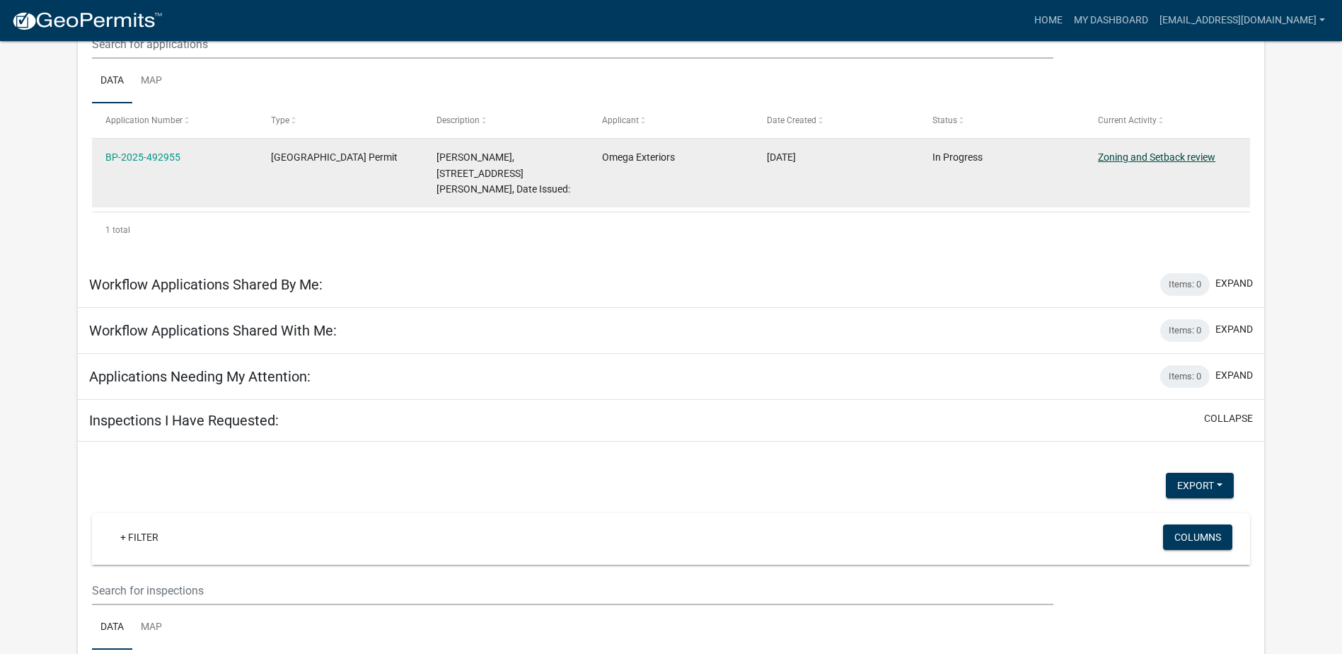
click at [1169, 158] on link "Zoning and Setback review" at bounding box center [1156, 156] width 117 height 11
